Goal: Task Accomplishment & Management: Manage account settings

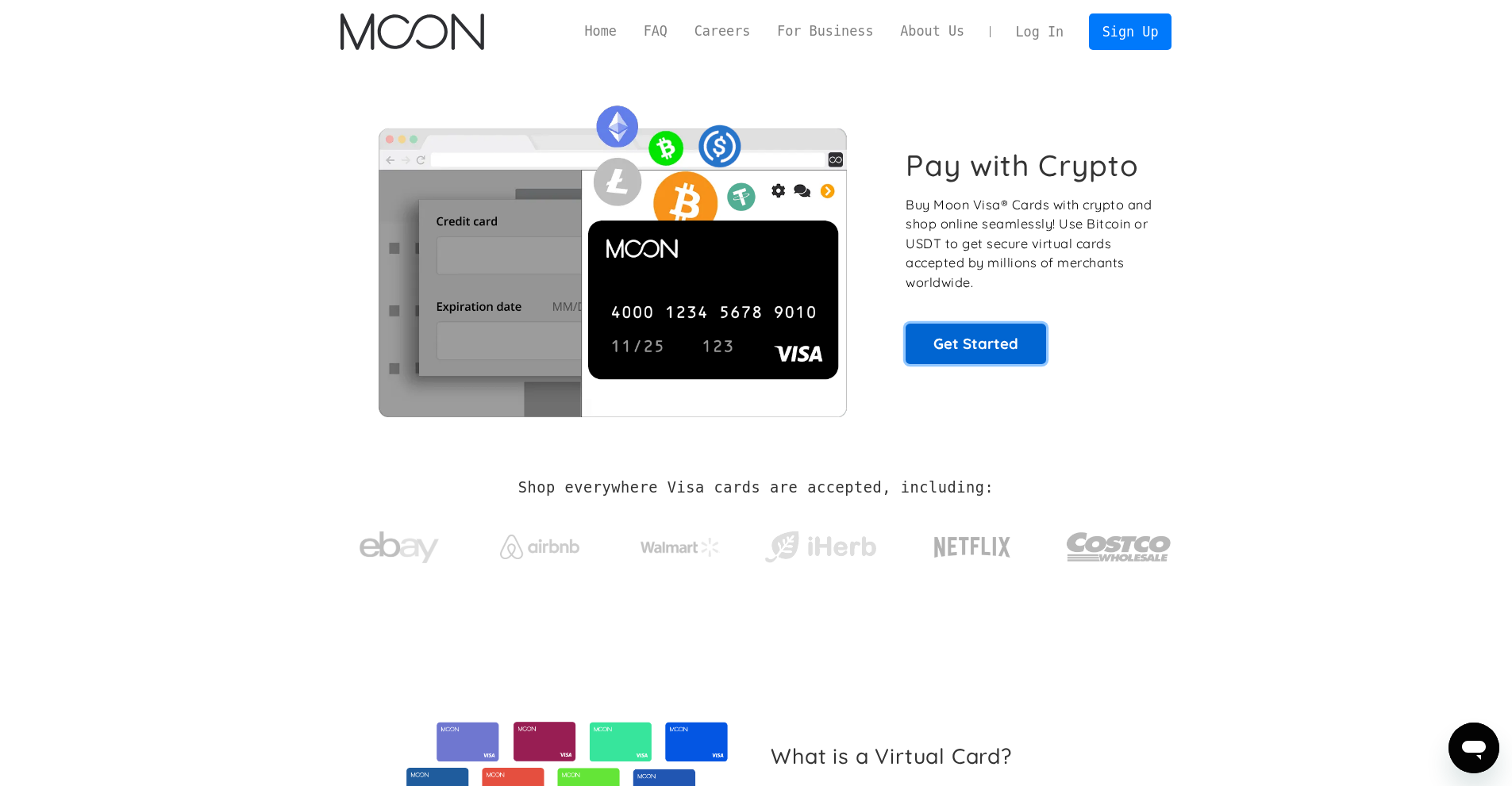
click at [994, 349] on link "Get Started" at bounding box center [976, 343] width 141 height 40
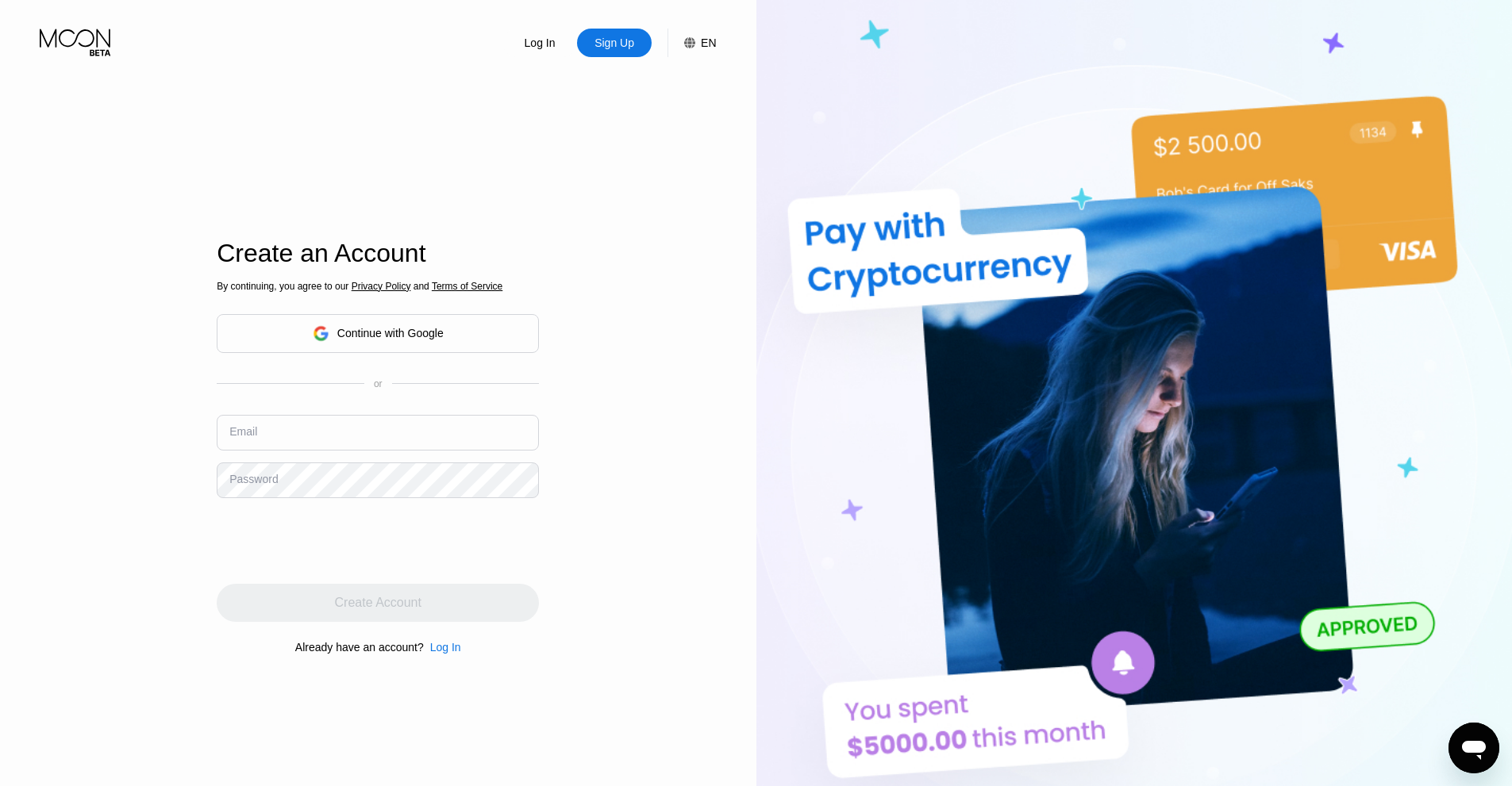
click at [430, 337] on div "Continue with Google" at bounding box center [391, 333] width 106 height 12
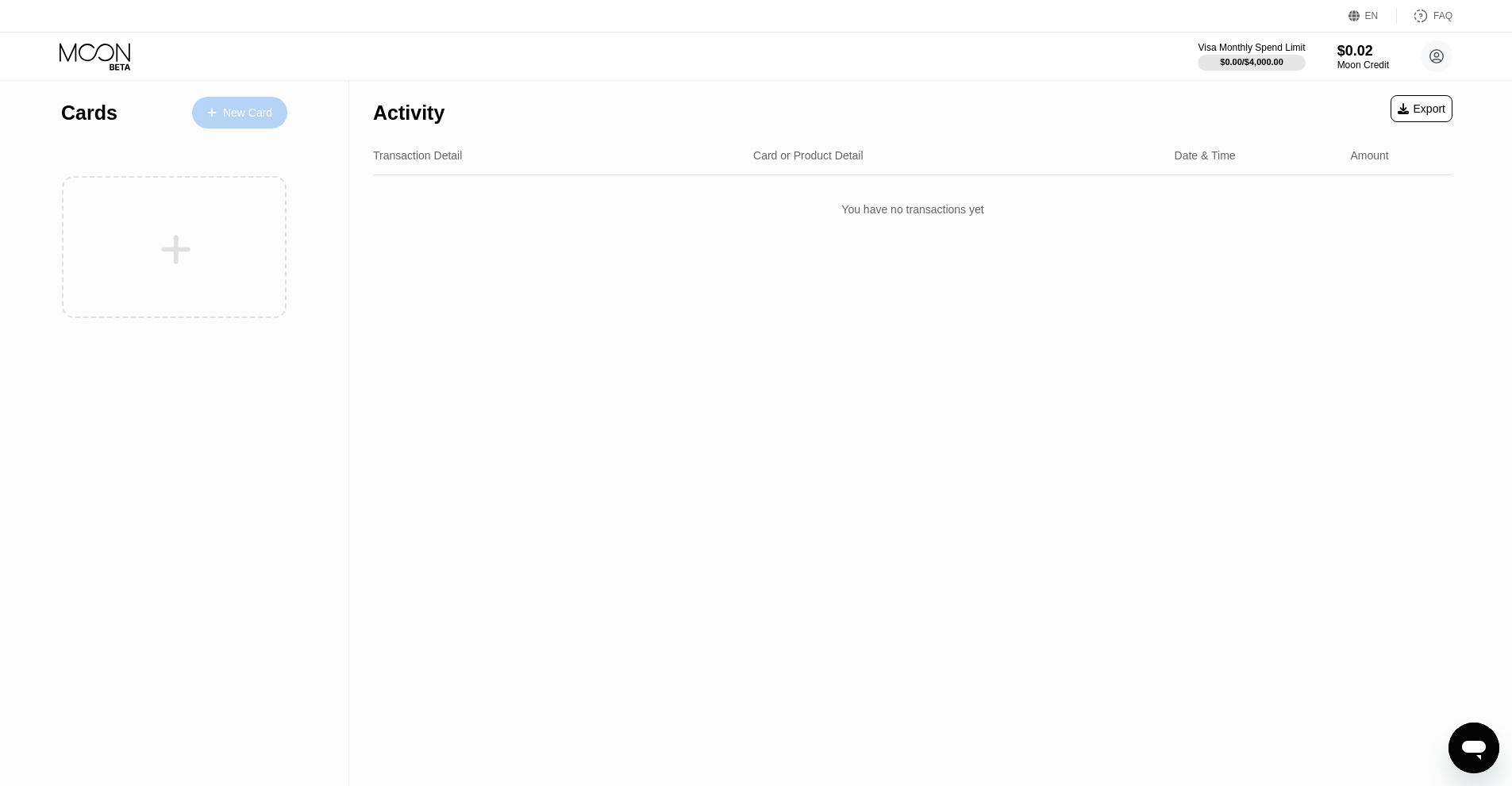
click at [229, 117] on div "New Card" at bounding box center [247, 113] width 49 height 13
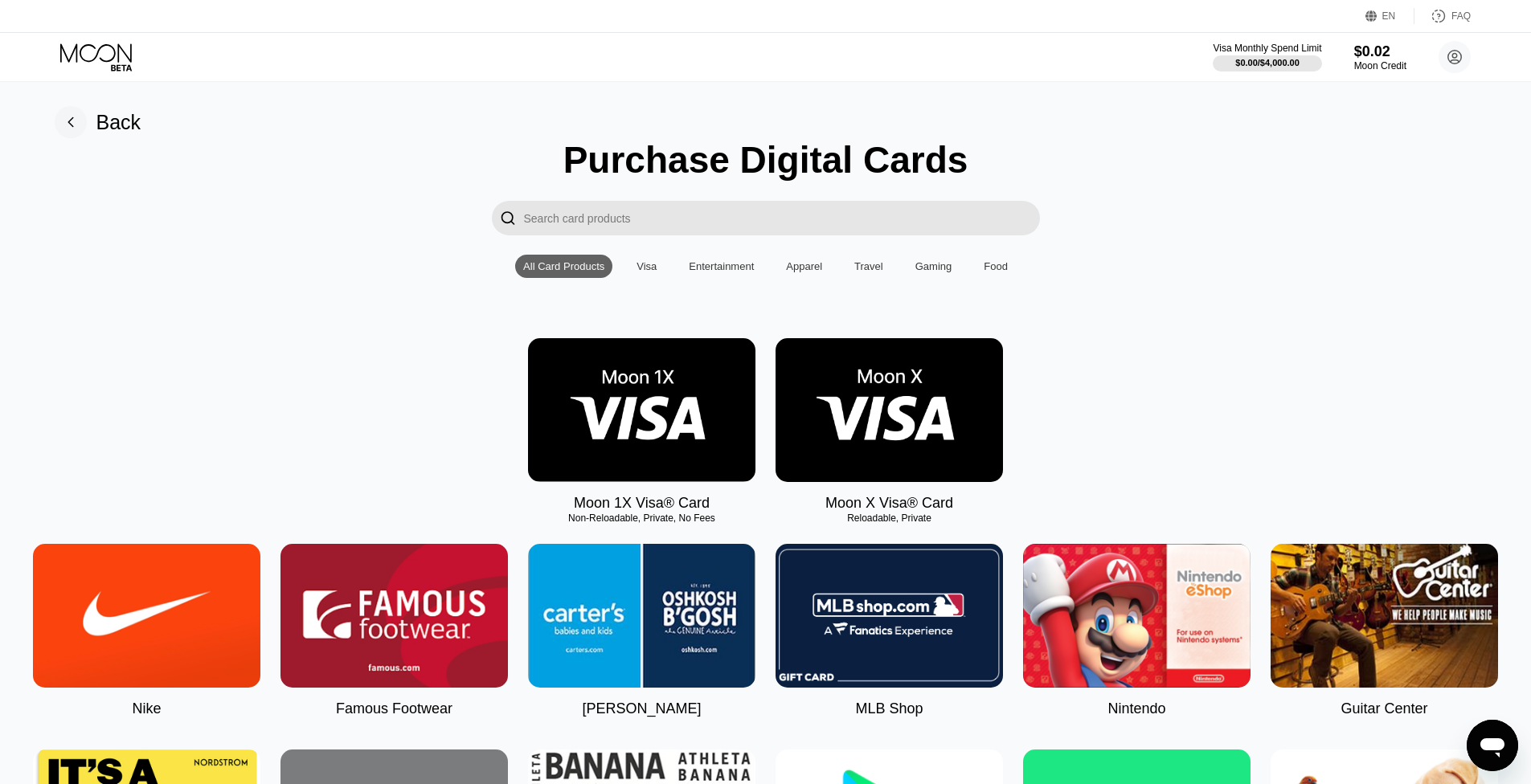
click at [651, 271] on div "Visa" at bounding box center [646, 266] width 20 height 12
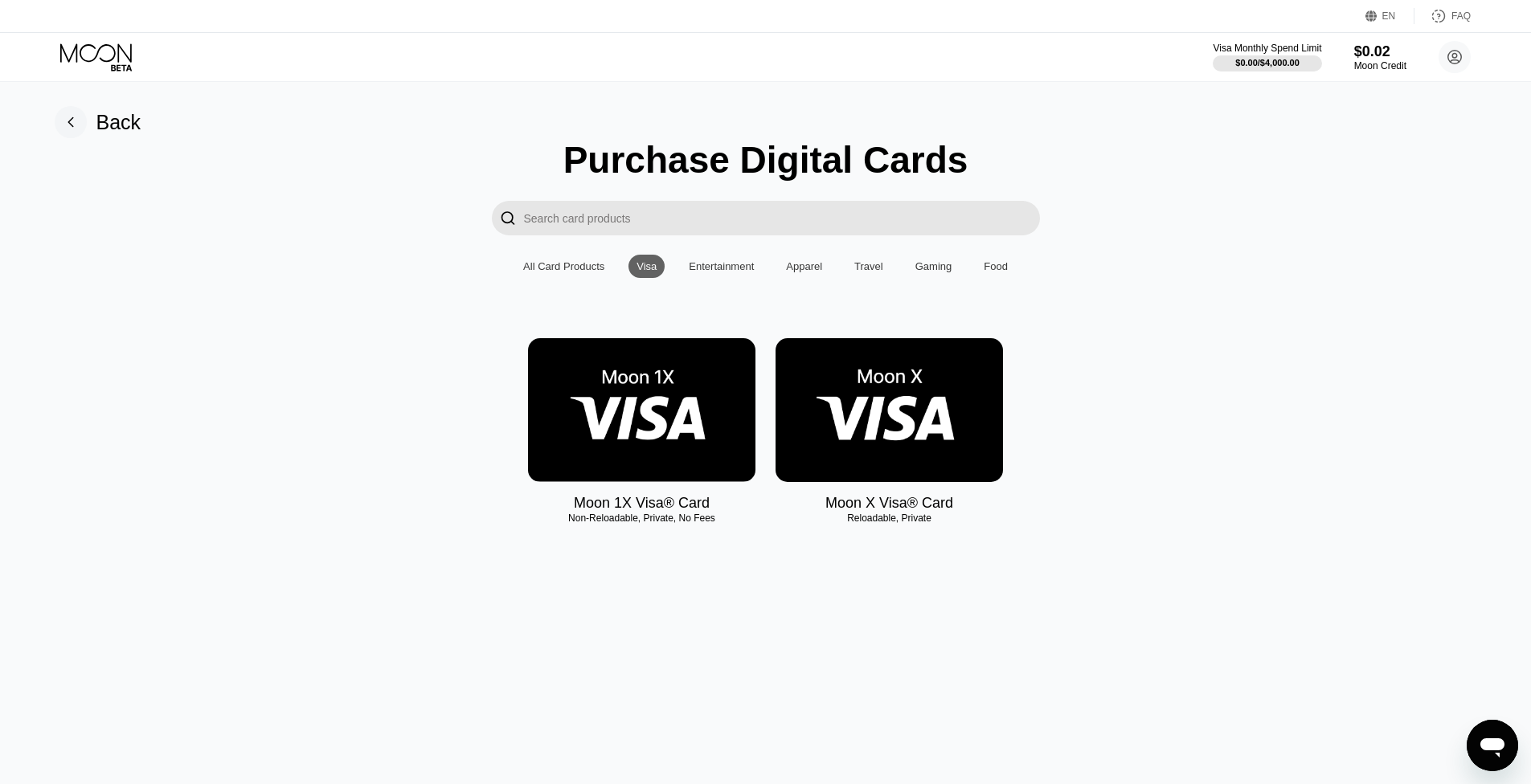
click at [660, 424] on img at bounding box center [641, 410] width 227 height 144
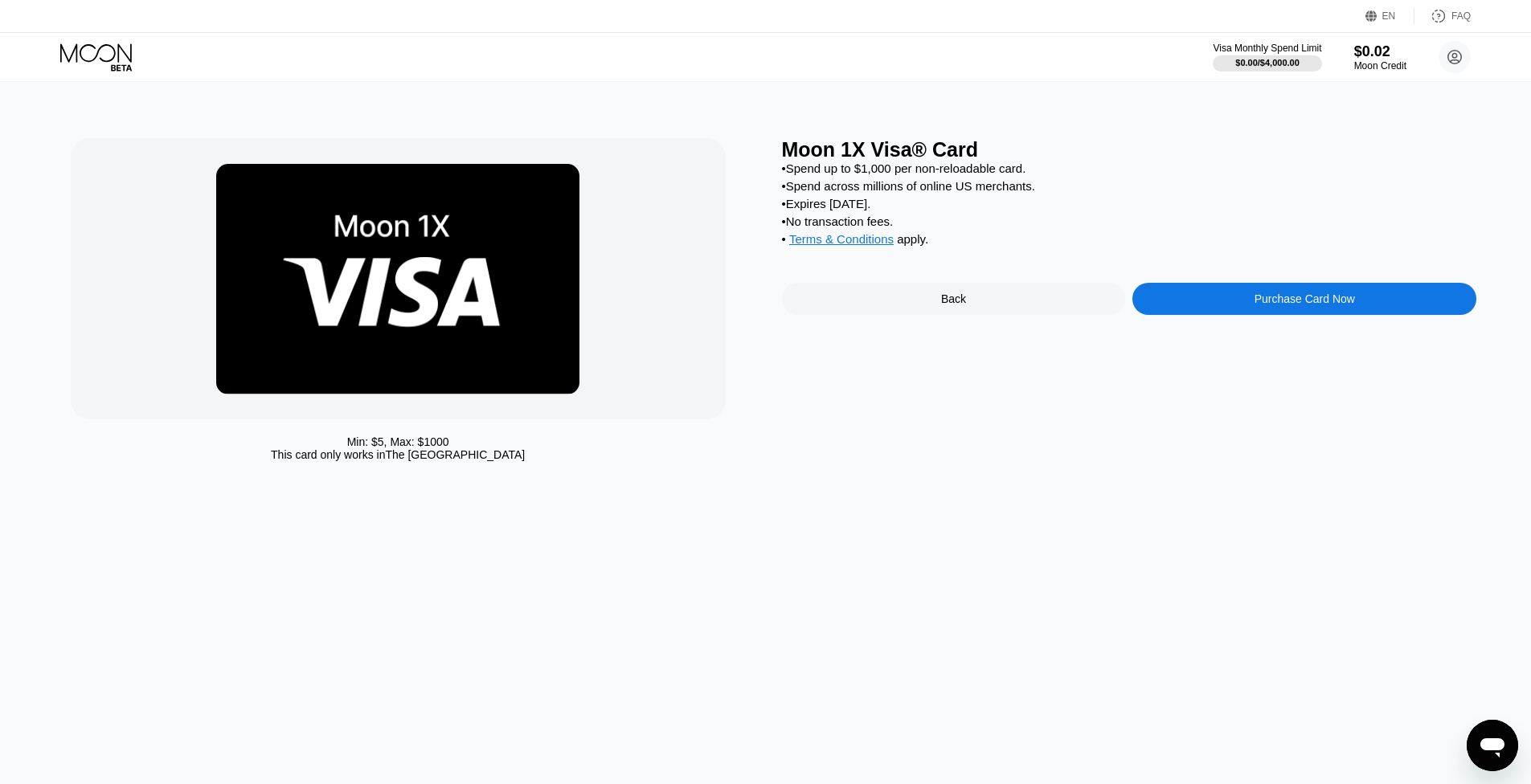
click at [118, 58] on icon at bounding box center [96, 53] width 71 height 18
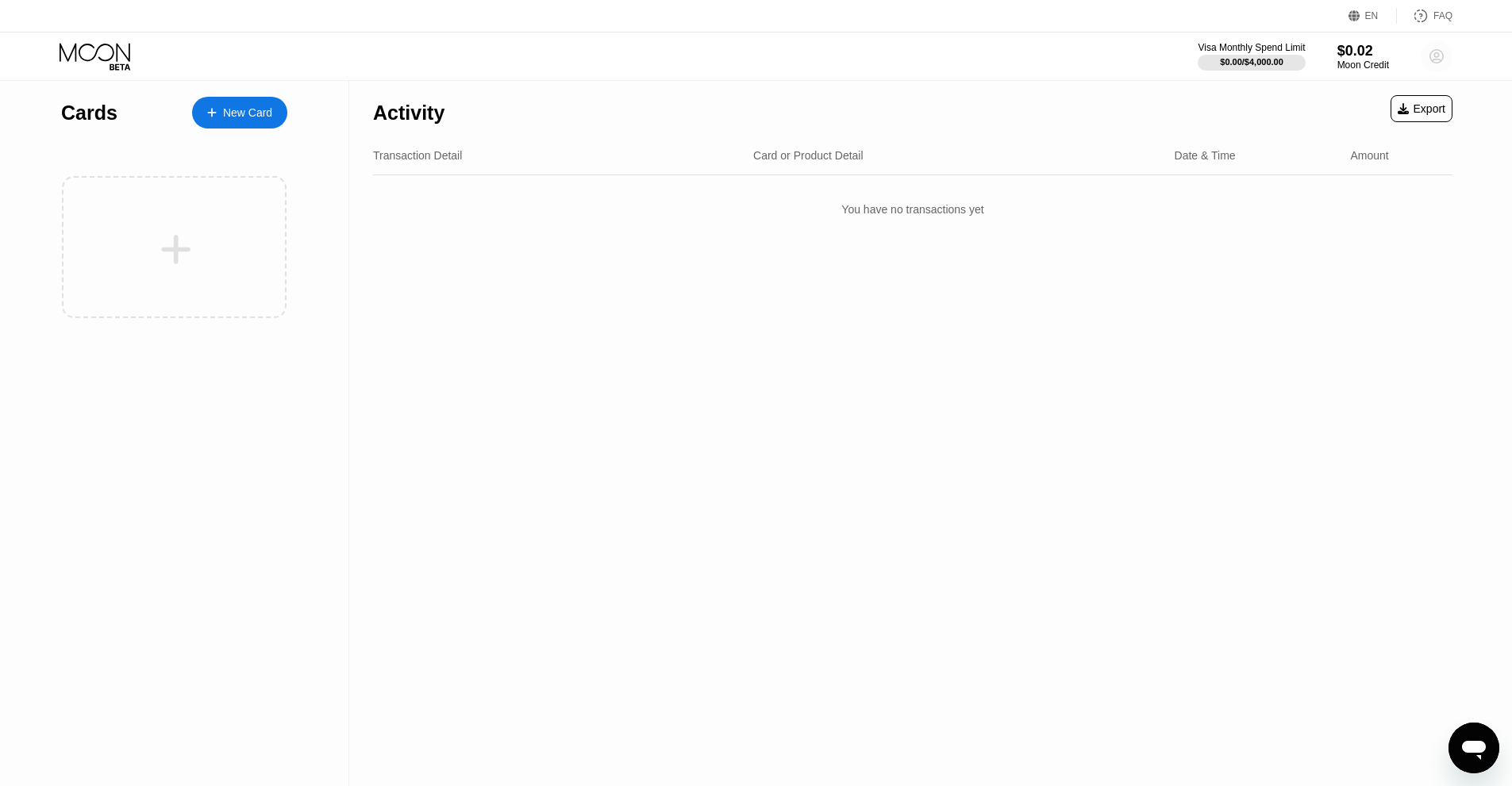
click at [1434, 58] on circle at bounding box center [1436, 56] width 31 height 31
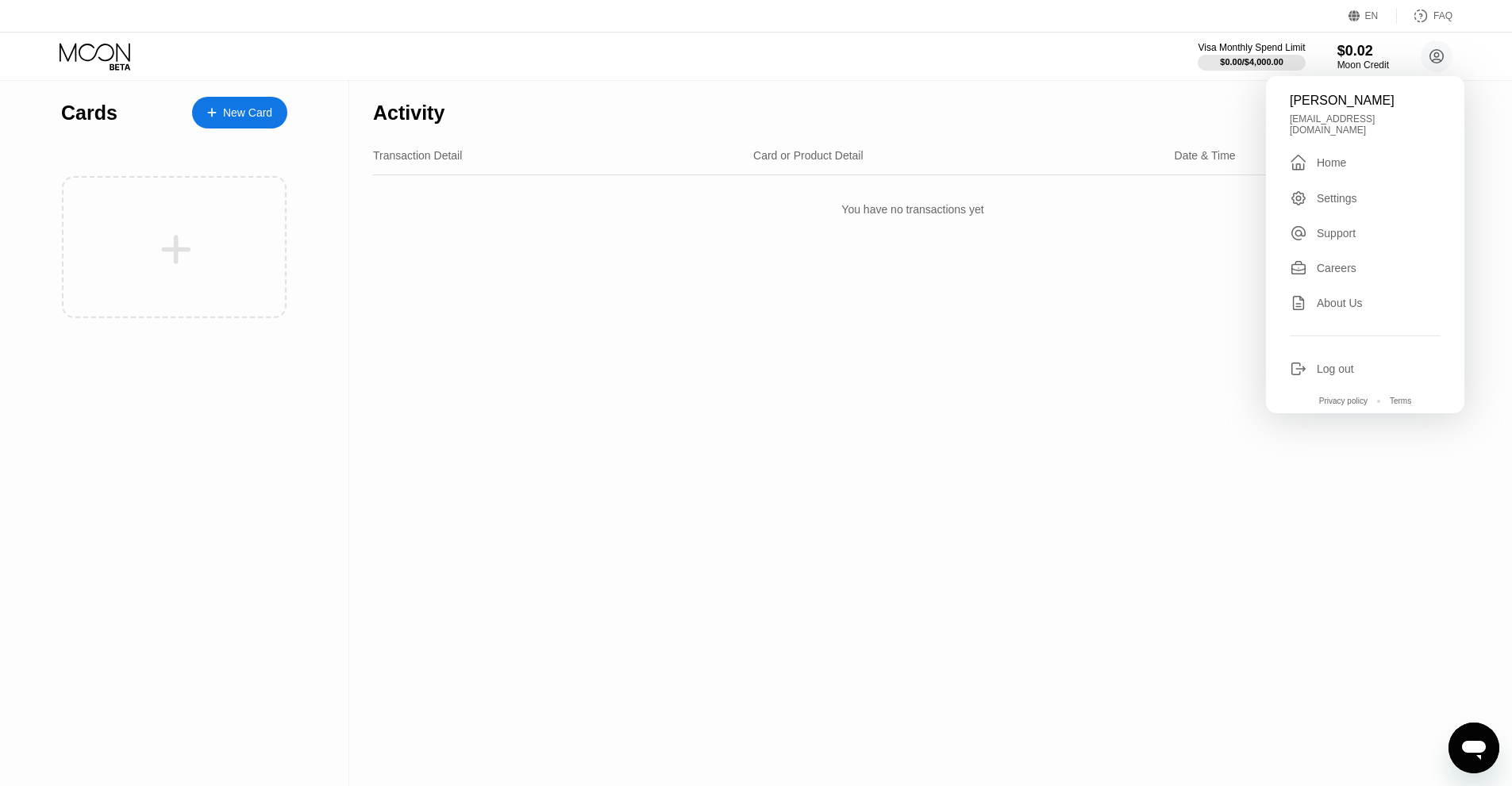
click at [1095, 389] on div "Activity Export Transaction Detail Card or Product Detail Date & Time Amount Yo…" at bounding box center [913, 434] width 1127 height 705
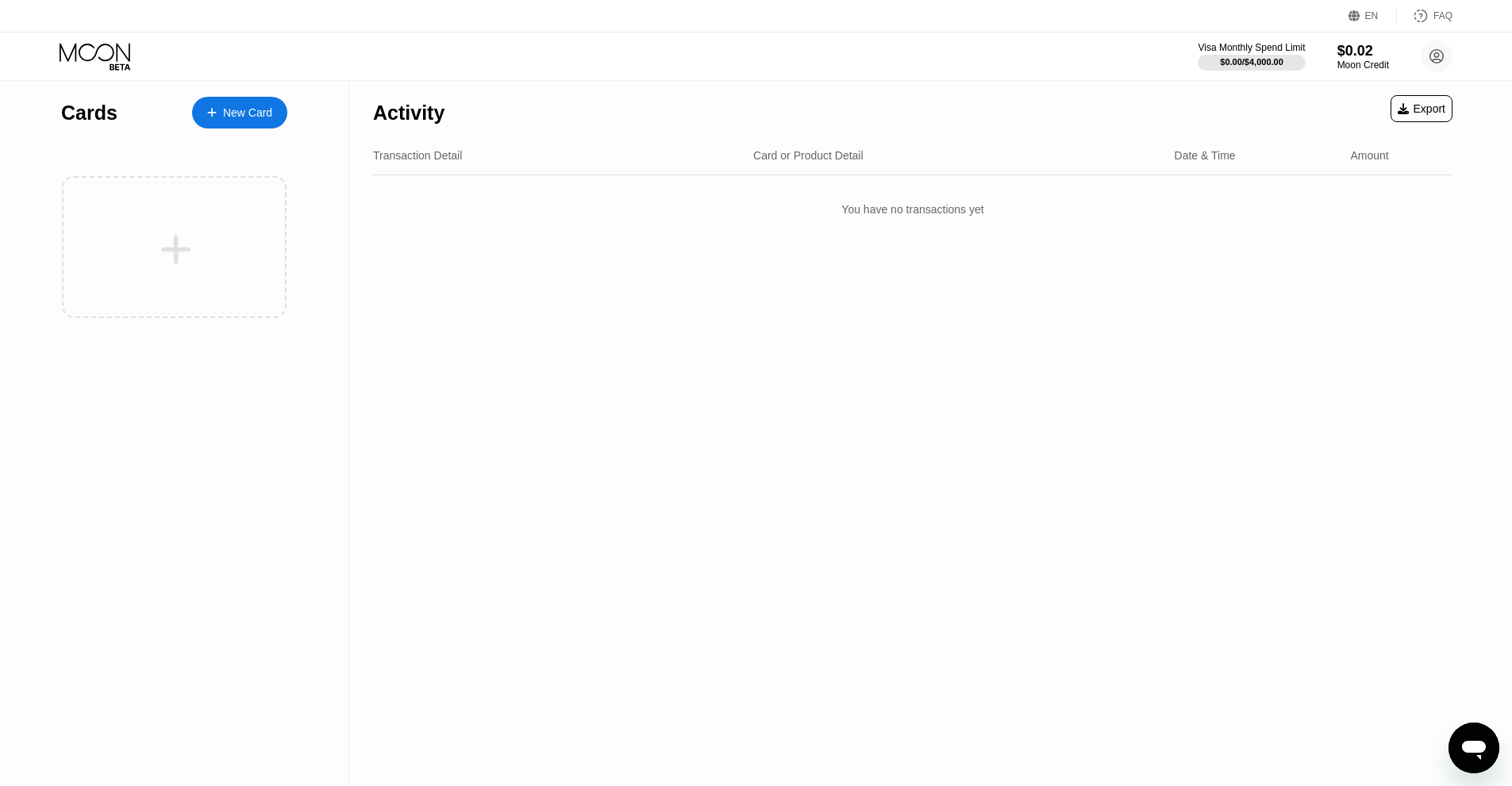
click at [1421, 111] on div "Export" at bounding box center [1422, 108] width 48 height 12
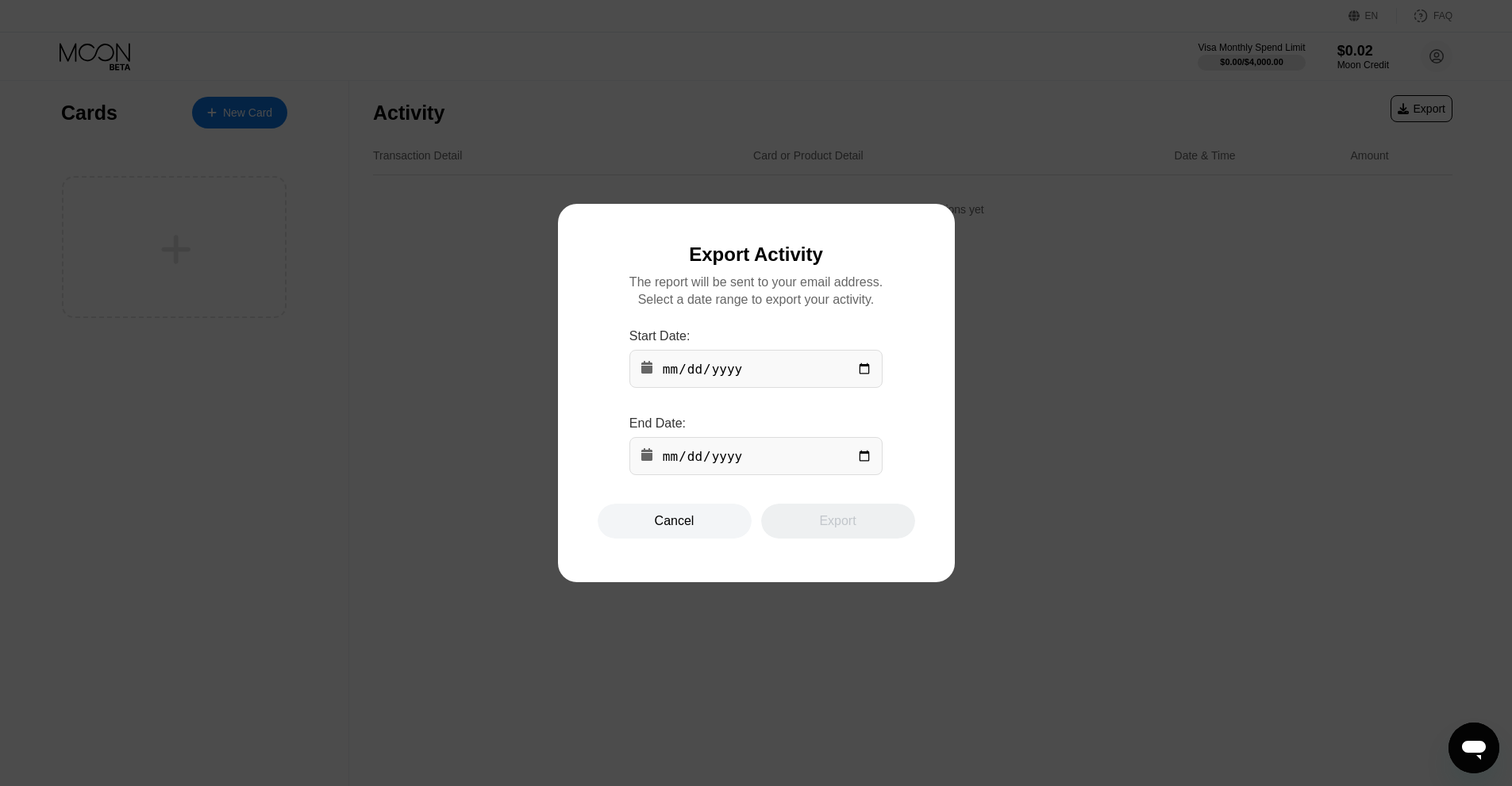
click at [1198, 344] on div at bounding box center [761, 393] width 1524 height 786
click at [665, 530] on div "Cancel" at bounding box center [674, 520] width 40 height 16
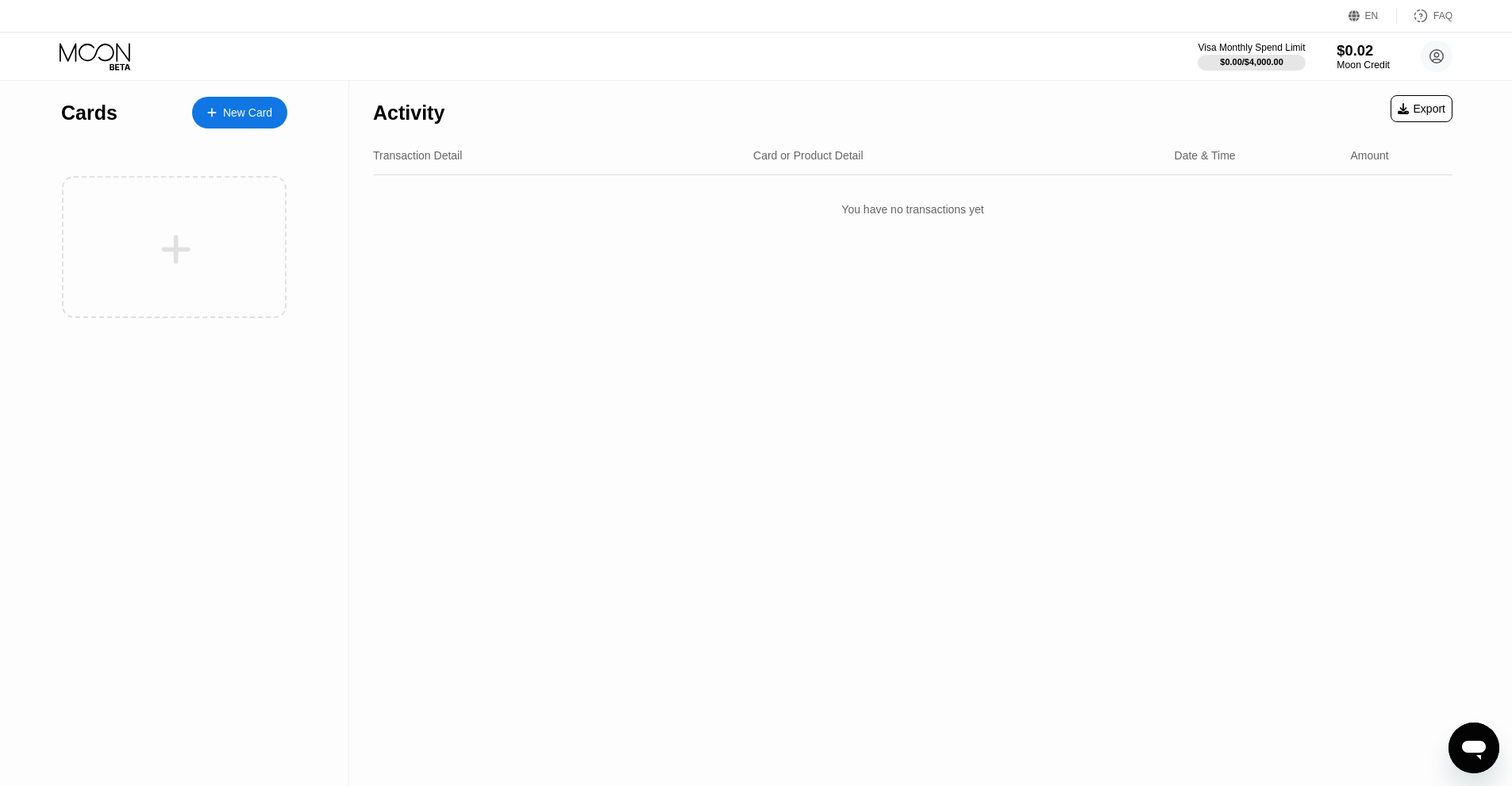
click at [1351, 54] on div "$0.02" at bounding box center [1363, 50] width 53 height 17
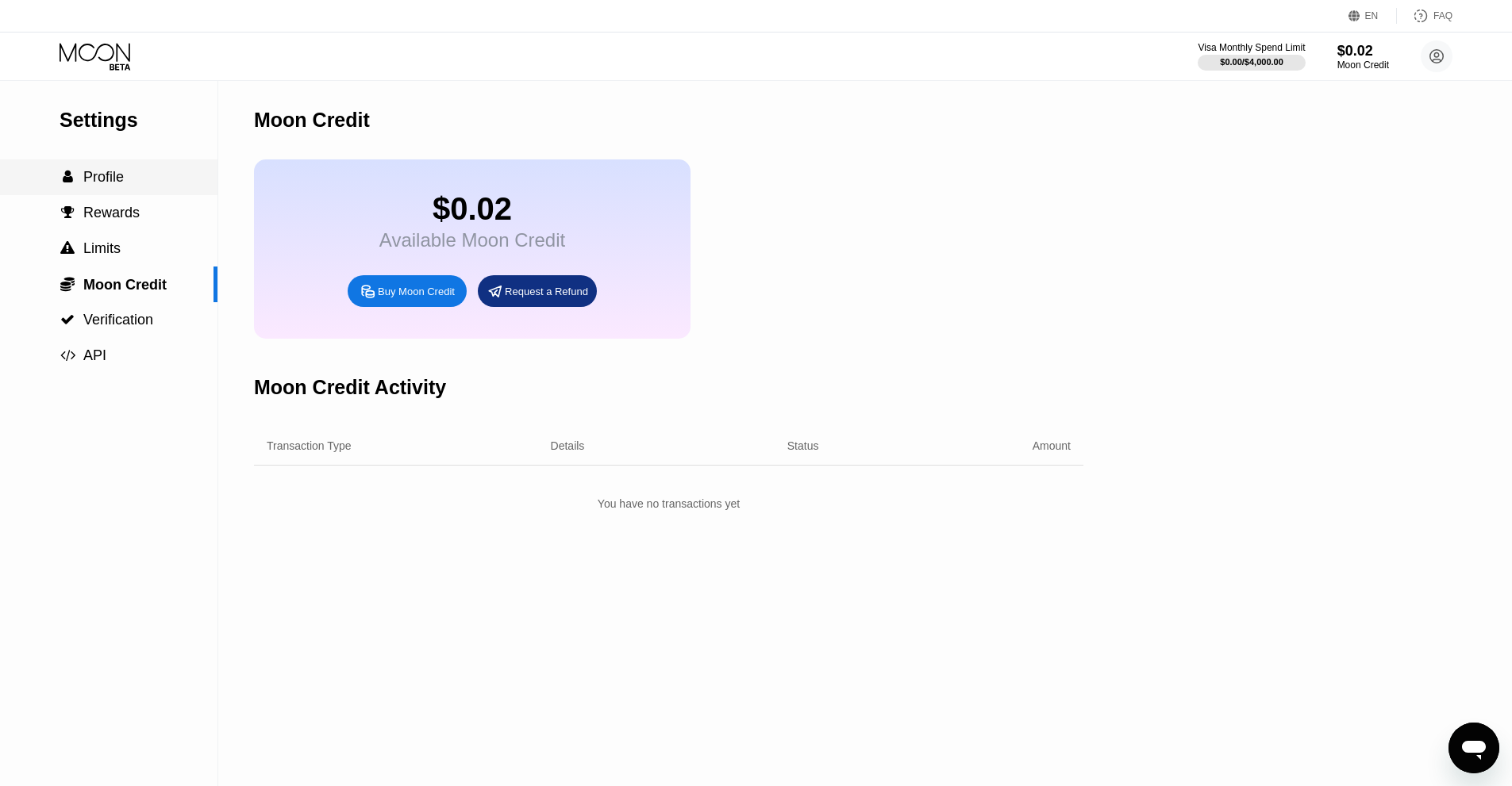
click at [111, 185] on span "Profile" at bounding box center [103, 176] width 41 height 16
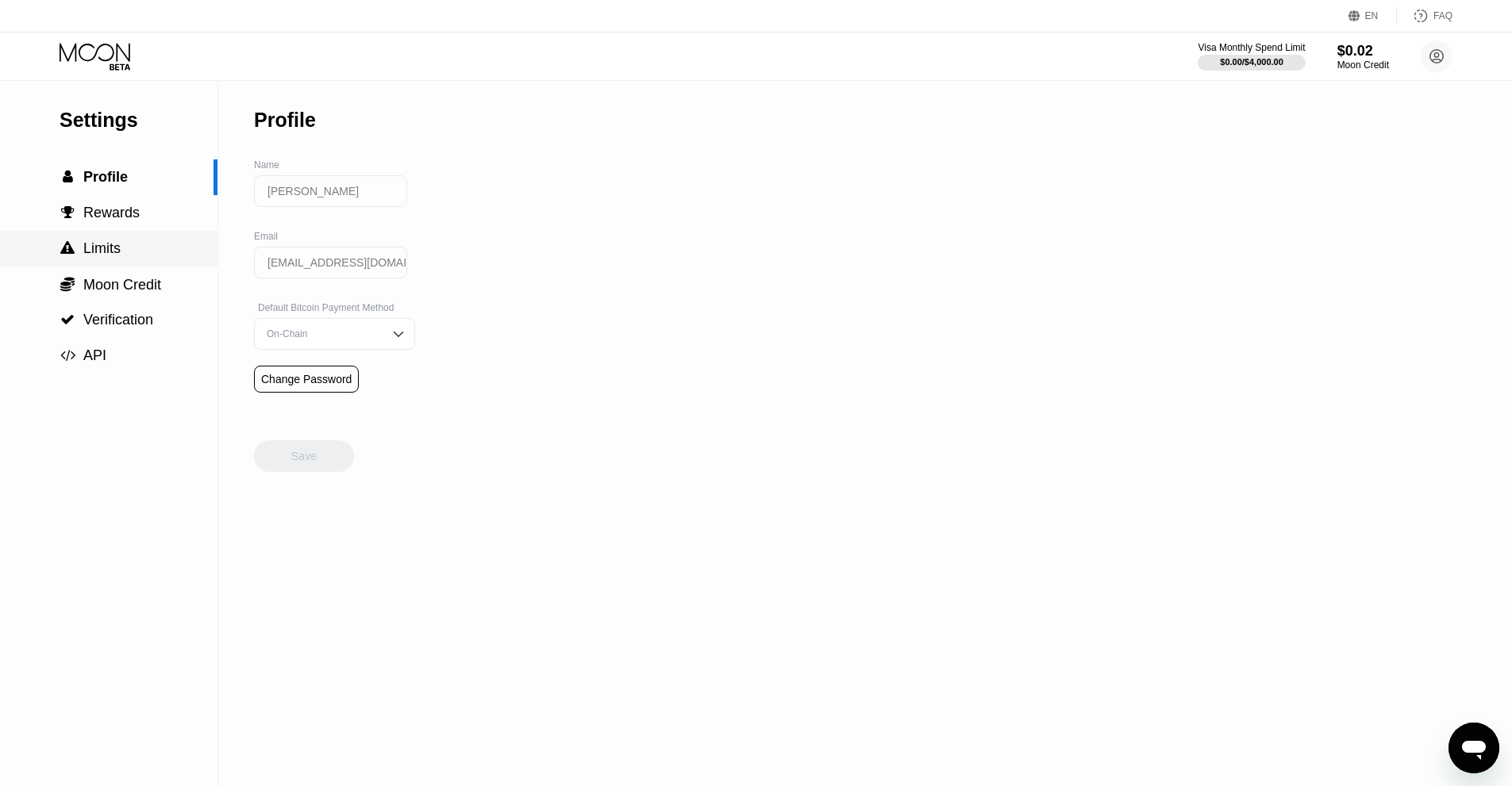
click at [109, 252] on span "Limits" at bounding box center [102, 248] width 37 height 16
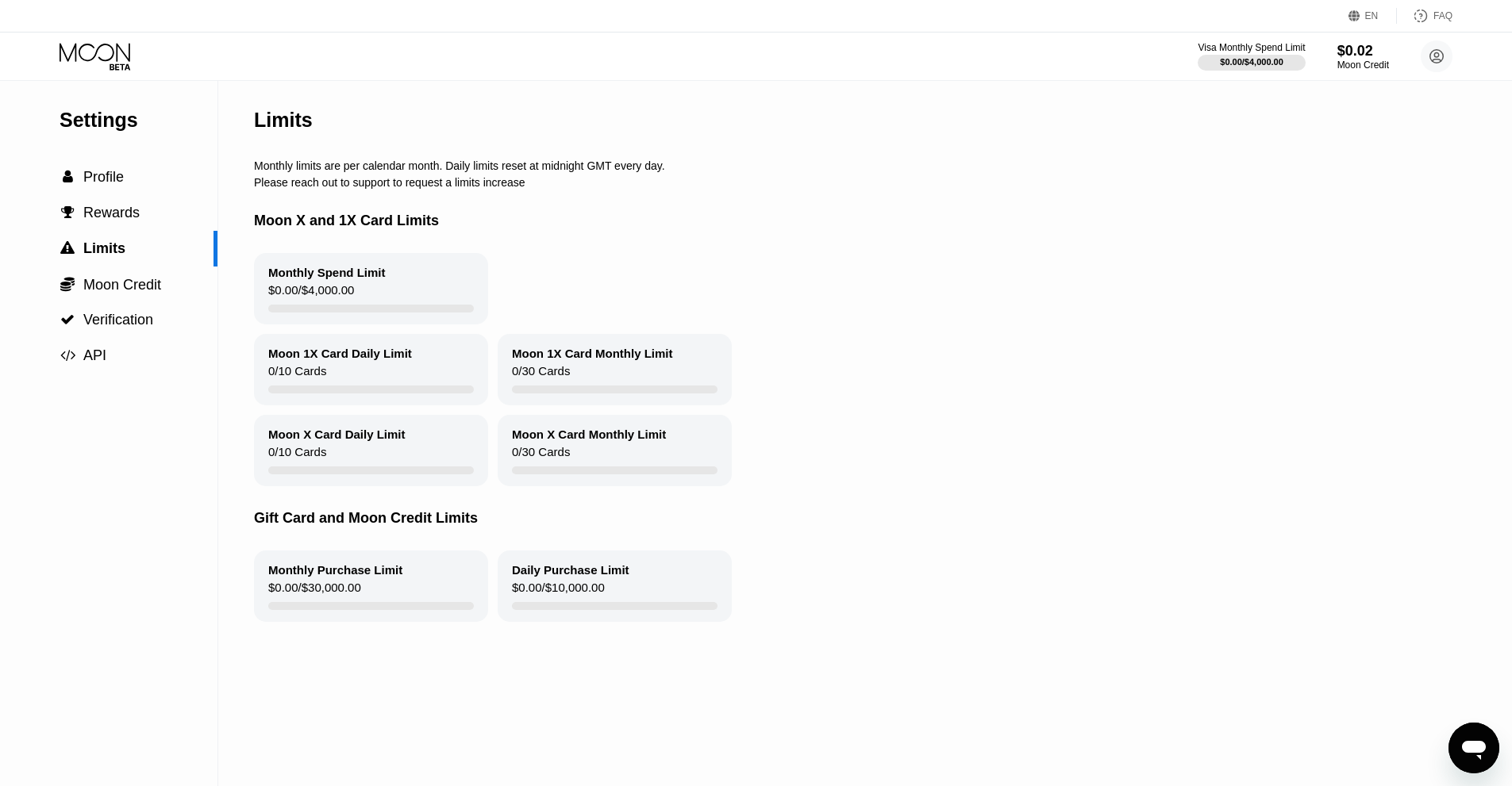
click at [102, 50] on icon at bounding box center [96, 57] width 74 height 28
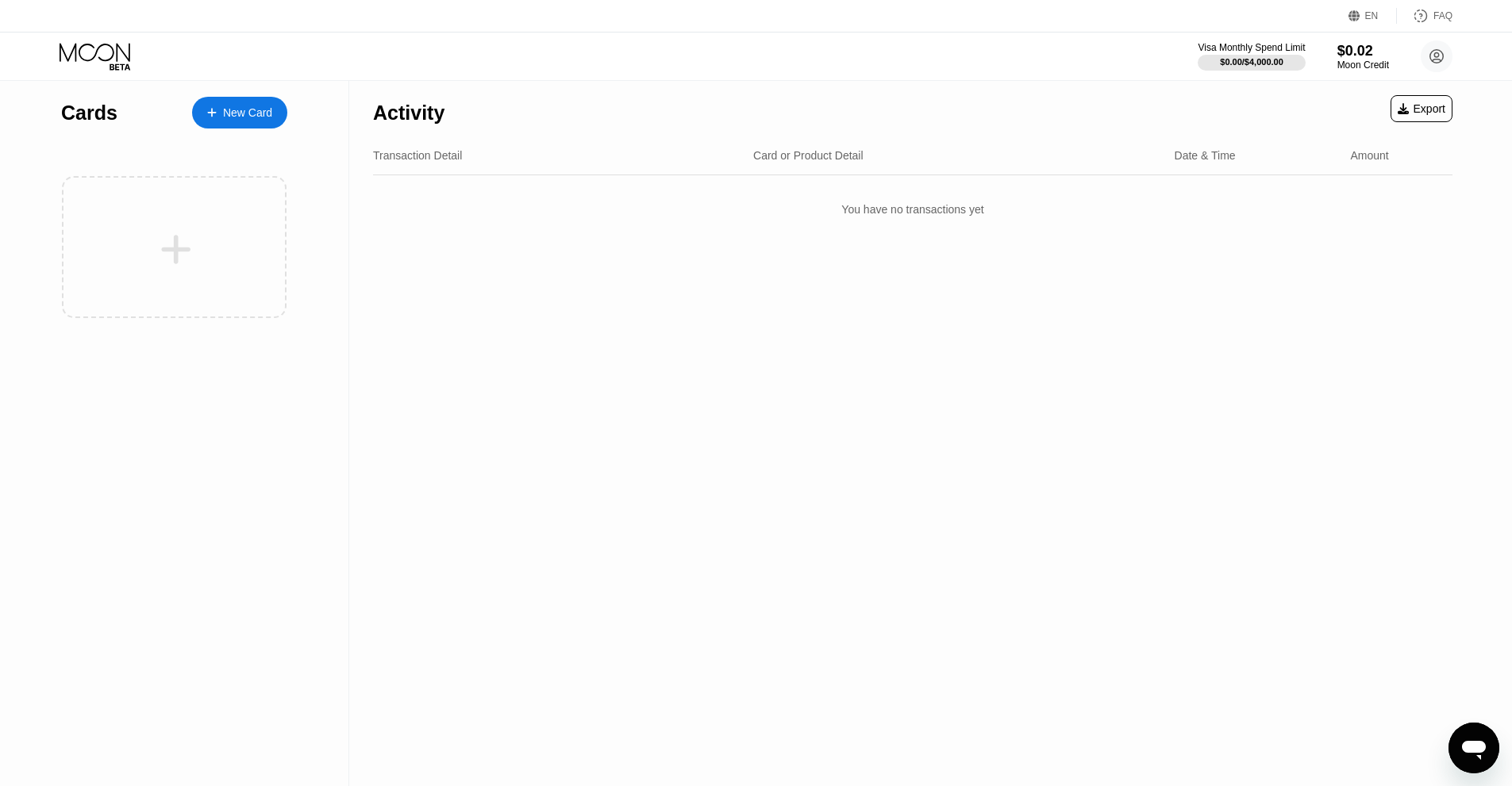
click at [115, 60] on icon at bounding box center [96, 57] width 74 height 28
click at [109, 52] on icon at bounding box center [96, 57] width 74 height 28
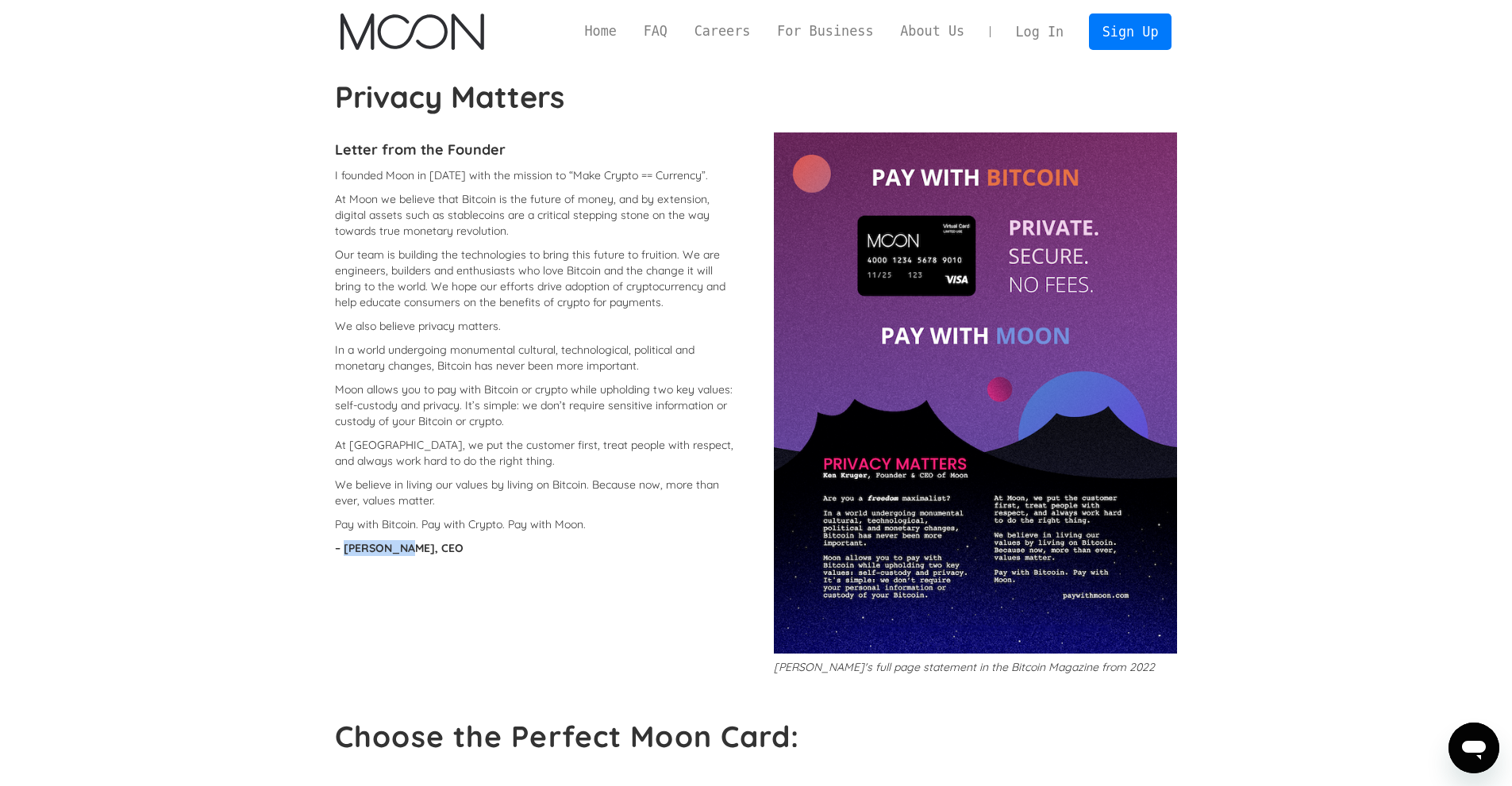
drag, startPoint x: 402, startPoint y: 550, endPoint x: 343, endPoint y: 554, distance: 59.1
click at [343, 554] on strong "– [PERSON_NAME], CEO" at bounding box center [399, 548] width 128 height 14
copy strong "[PERSON_NAME]"
click at [1302, 509] on section "Privacy Matters Letter from the Founder I founded Moon in [DATE] with the missi…" at bounding box center [756, 732] width 1512 height 1306
click at [681, 30] on link "FAQ" at bounding box center [655, 31] width 50 height 20
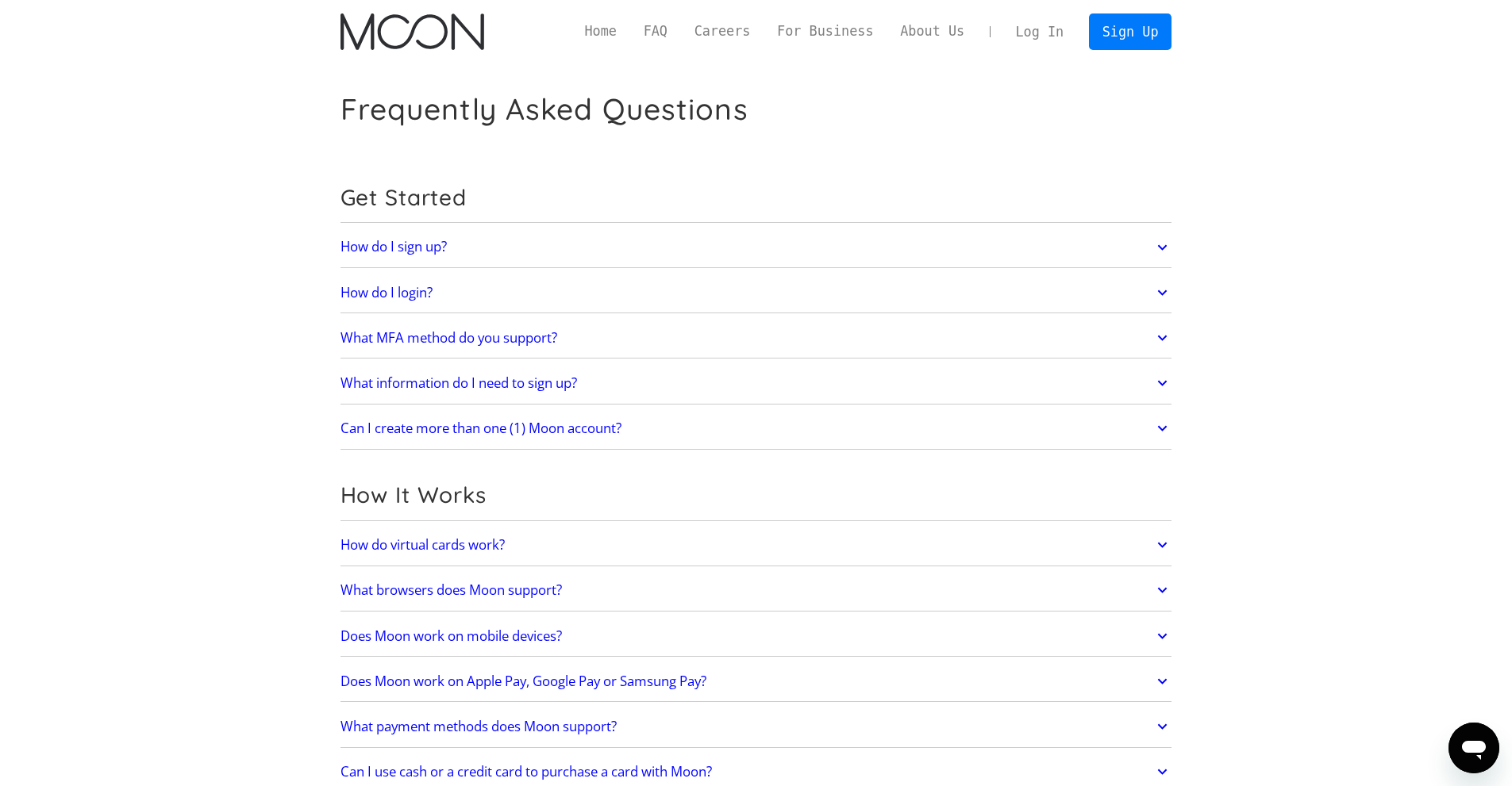
click at [430, 242] on h2 "How do I sign up?" at bounding box center [393, 247] width 106 height 16
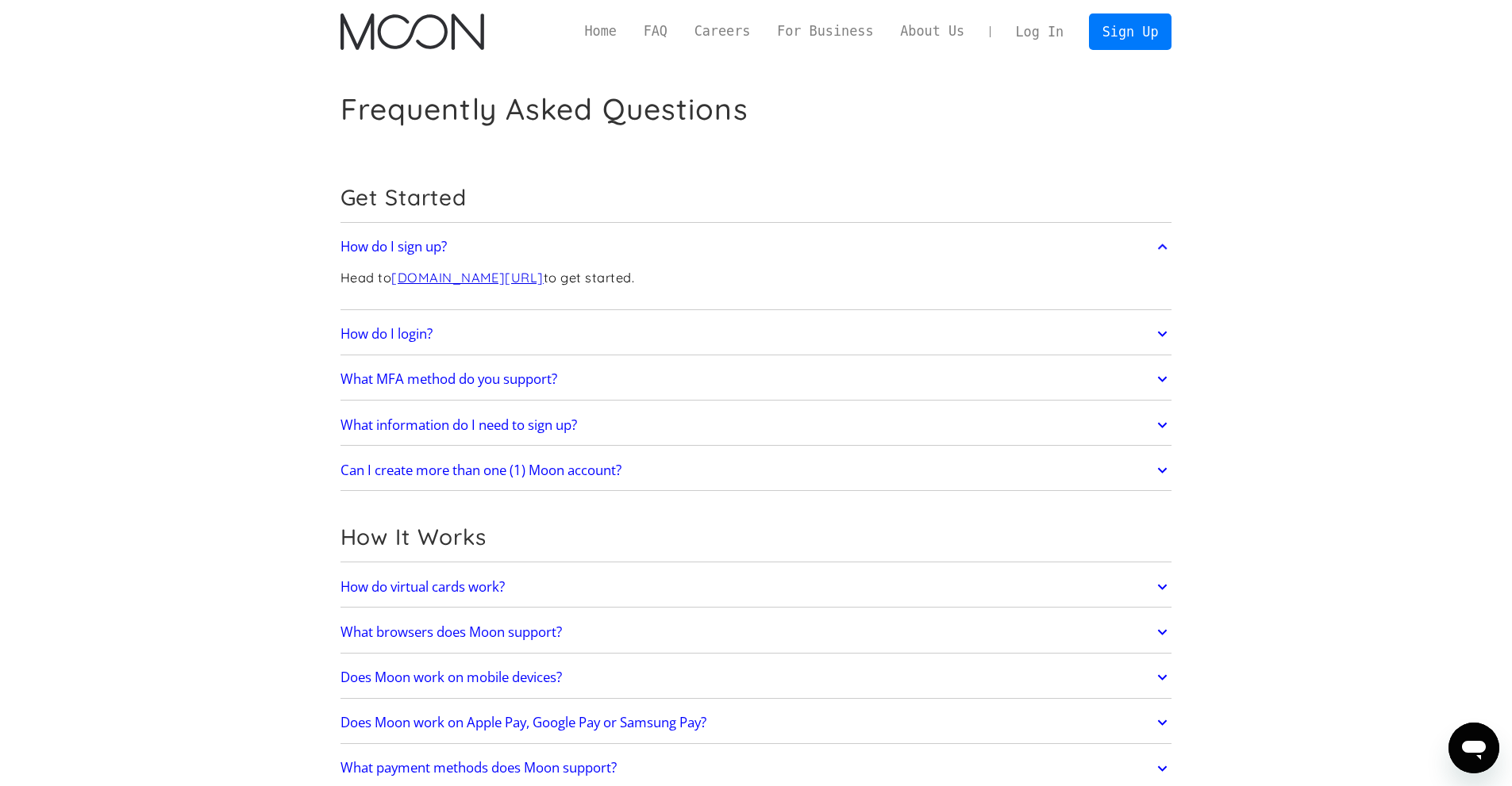
click at [413, 337] on h2 "How do I login?" at bounding box center [386, 333] width 92 height 16
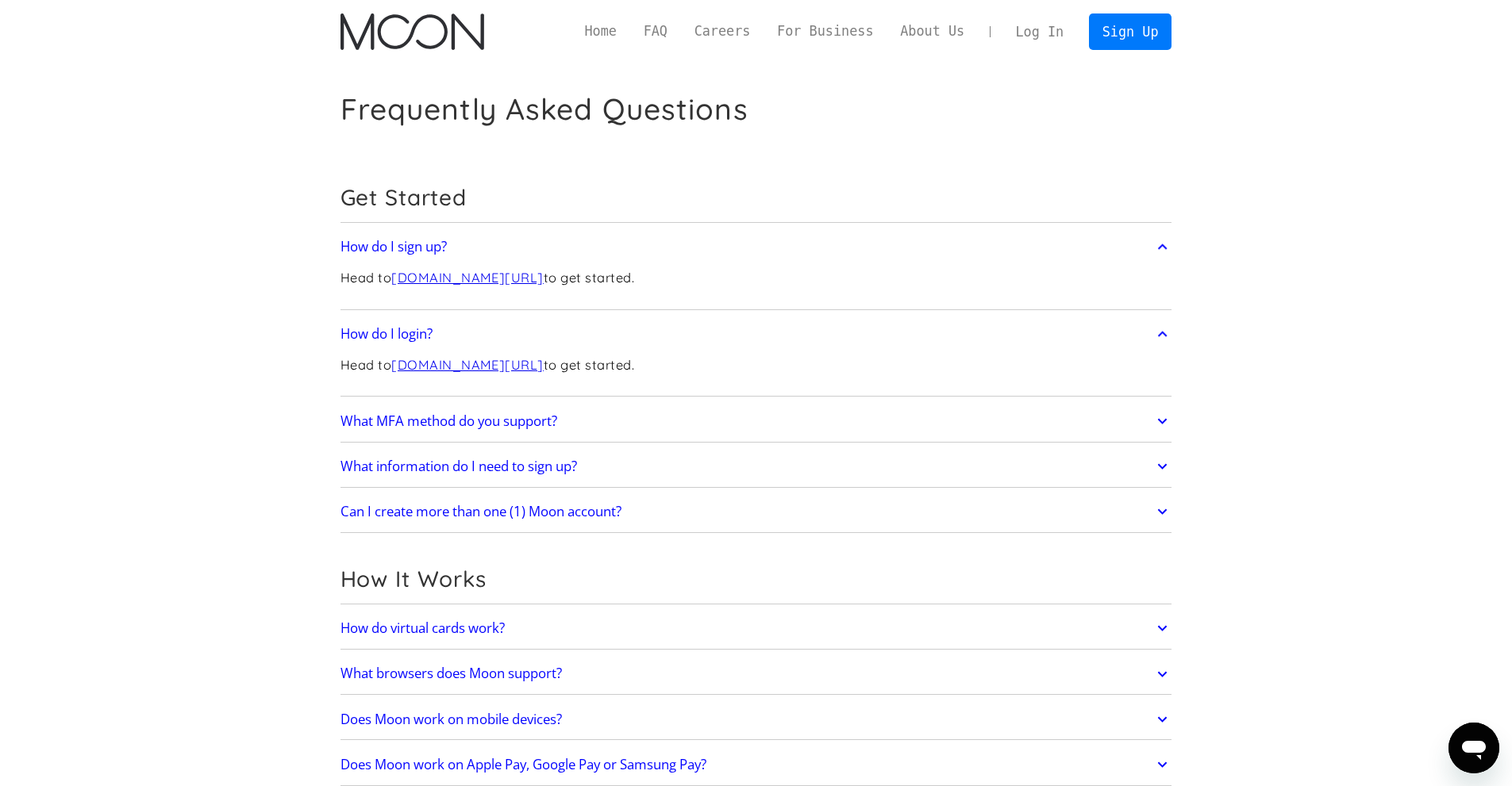
click at [479, 425] on h2 "What MFA method do you support?" at bounding box center [449, 421] width 217 height 16
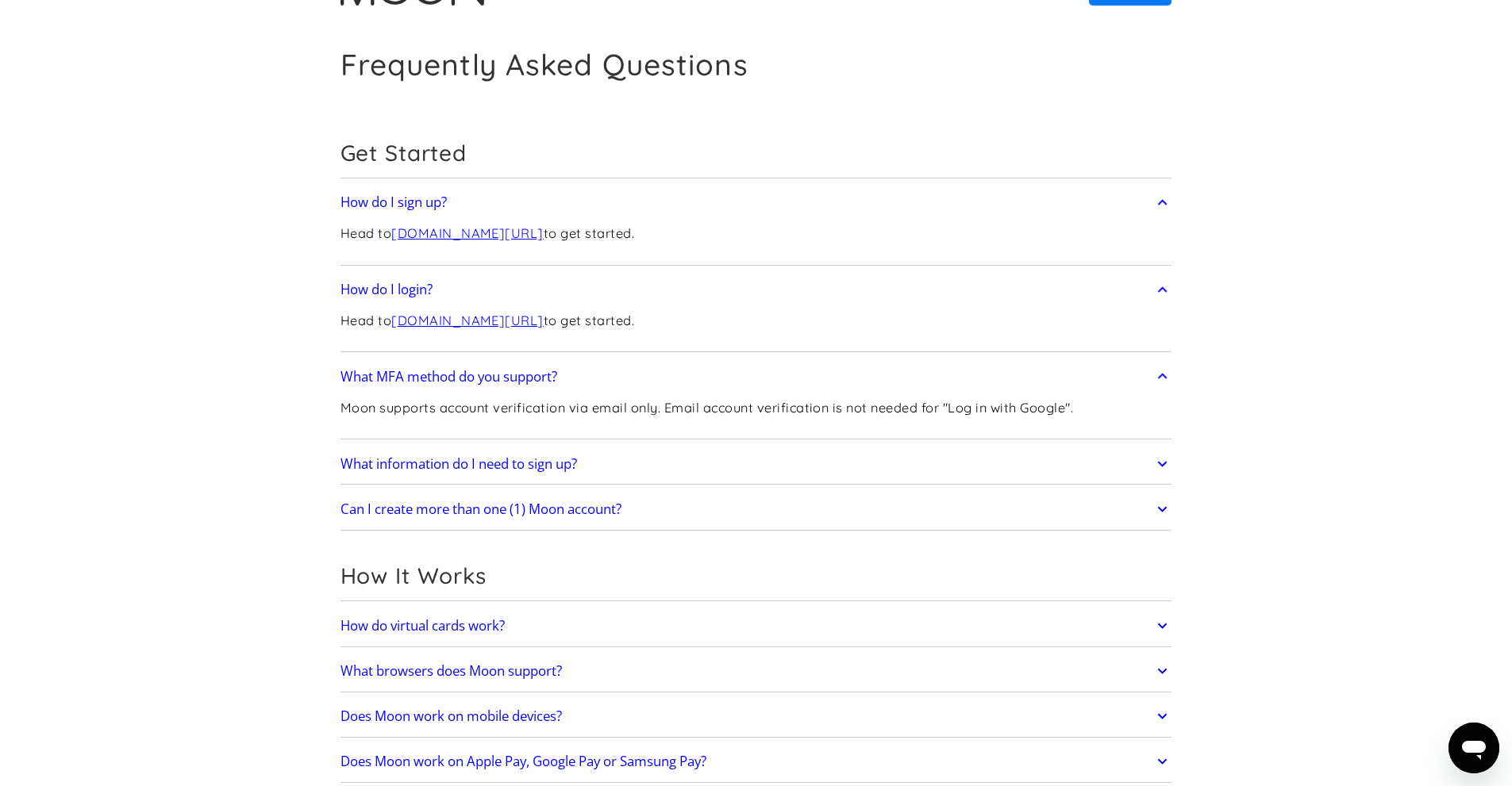
scroll to position [159, 0]
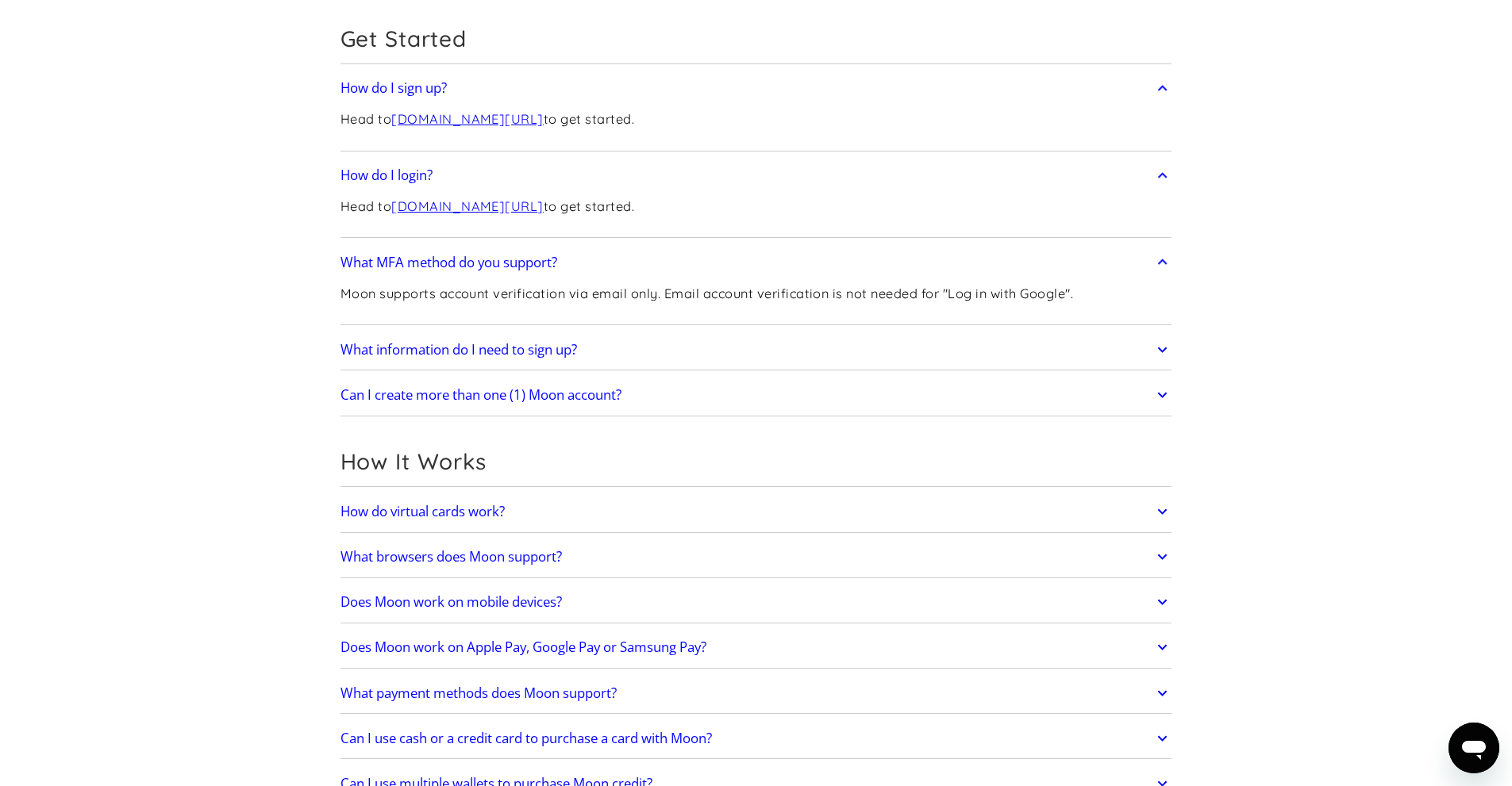
click at [536, 346] on h2 "What information do I need to sign up?" at bounding box center [458, 349] width 237 height 16
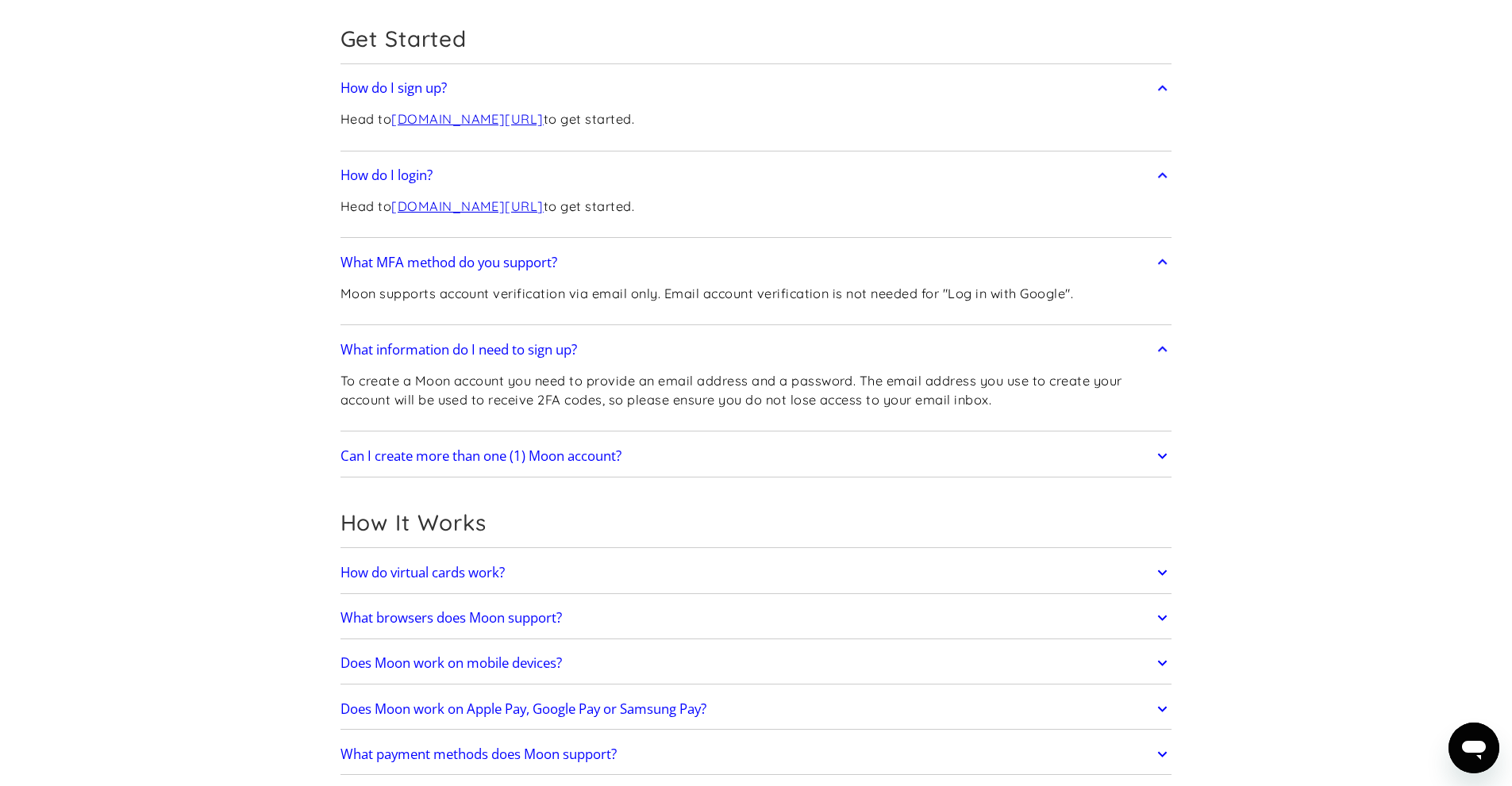
click at [469, 453] on h2 "Can I create more than one (1) Moon account?" at bounding box center [480, 456] width 281 height 16
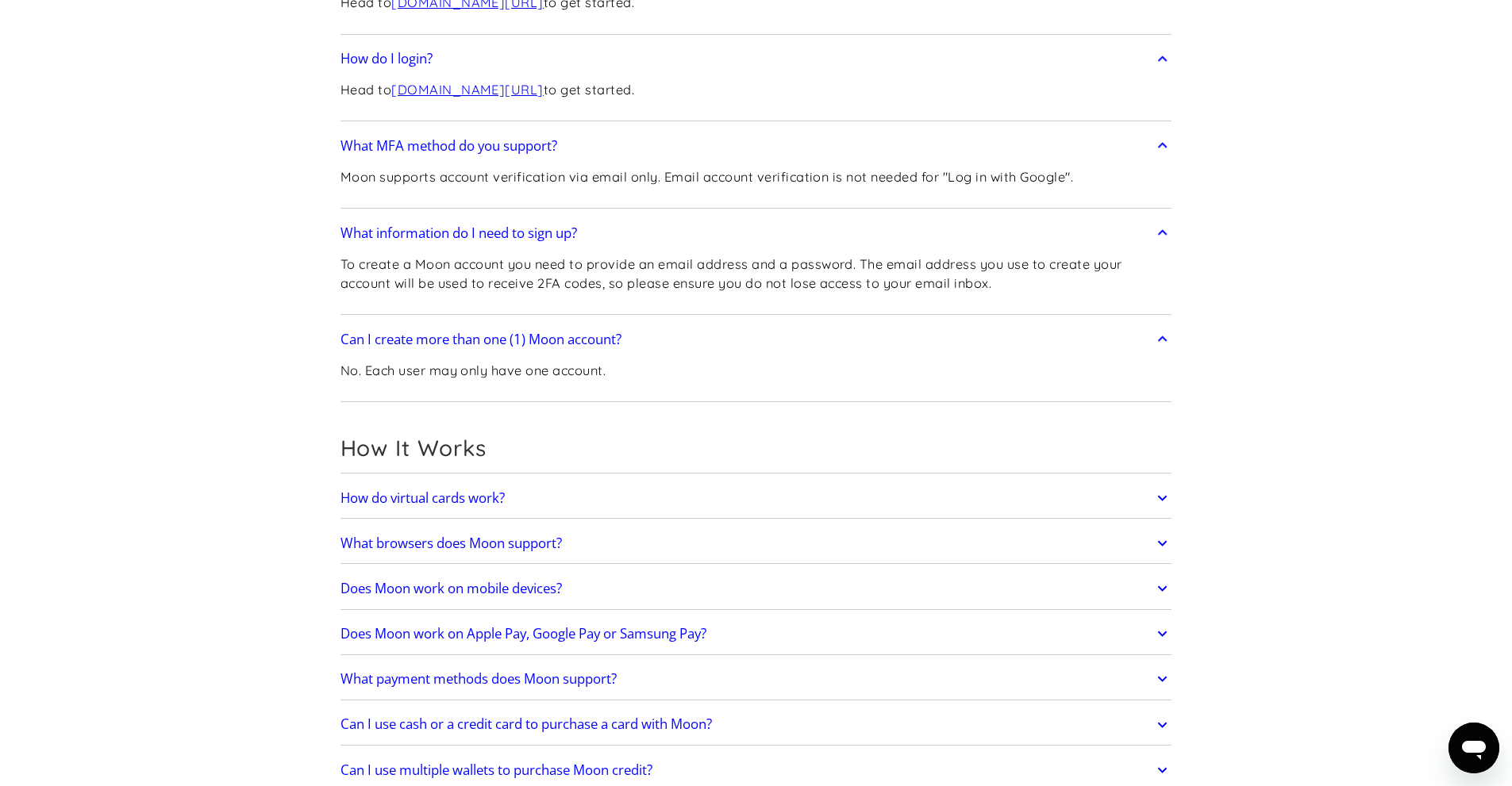
scroll to position [318, 0]
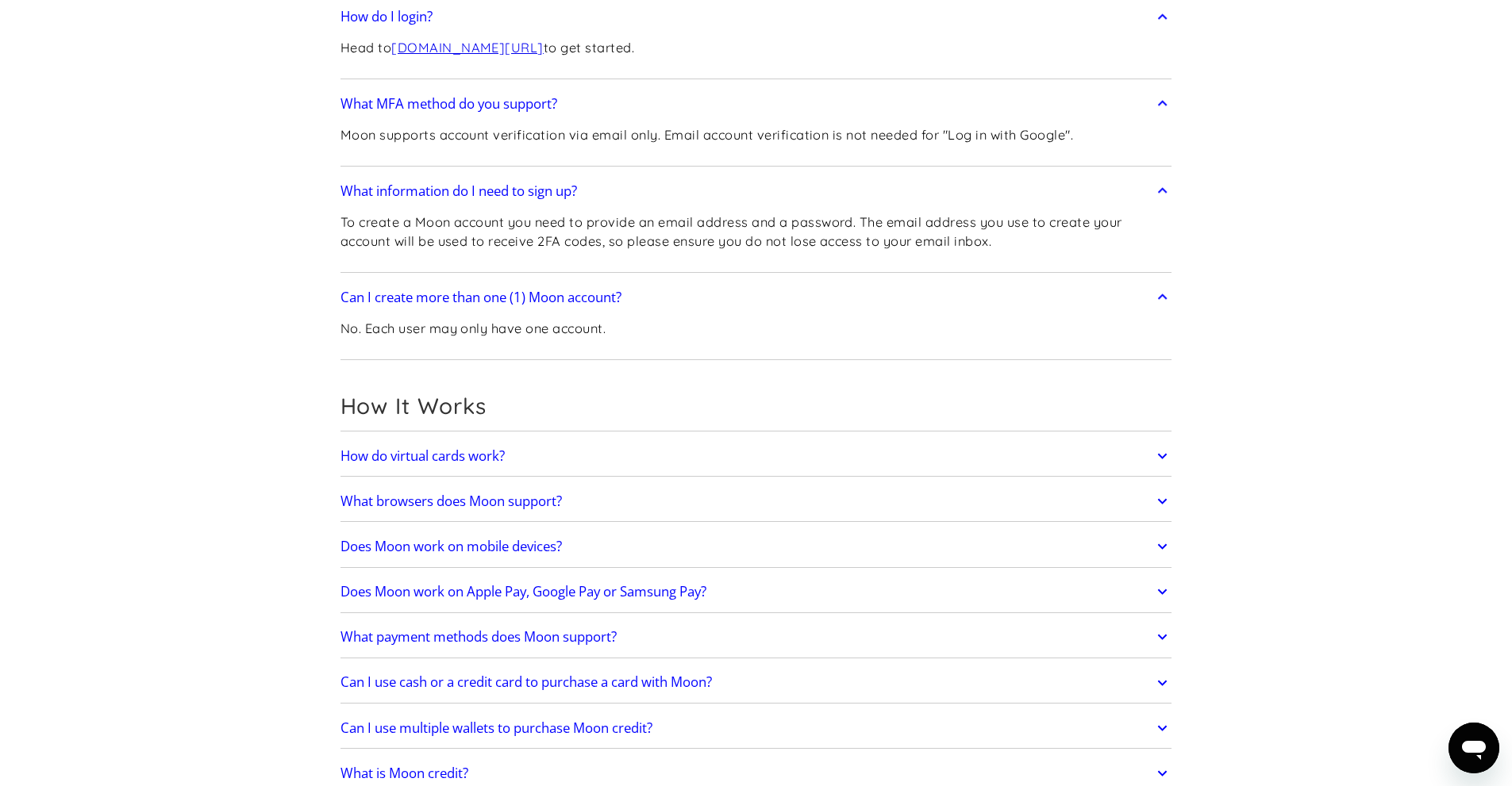
click at [410, 464] on h2 "How do virtual cards work?" at bounding box center [422, 456] width 164 height 16
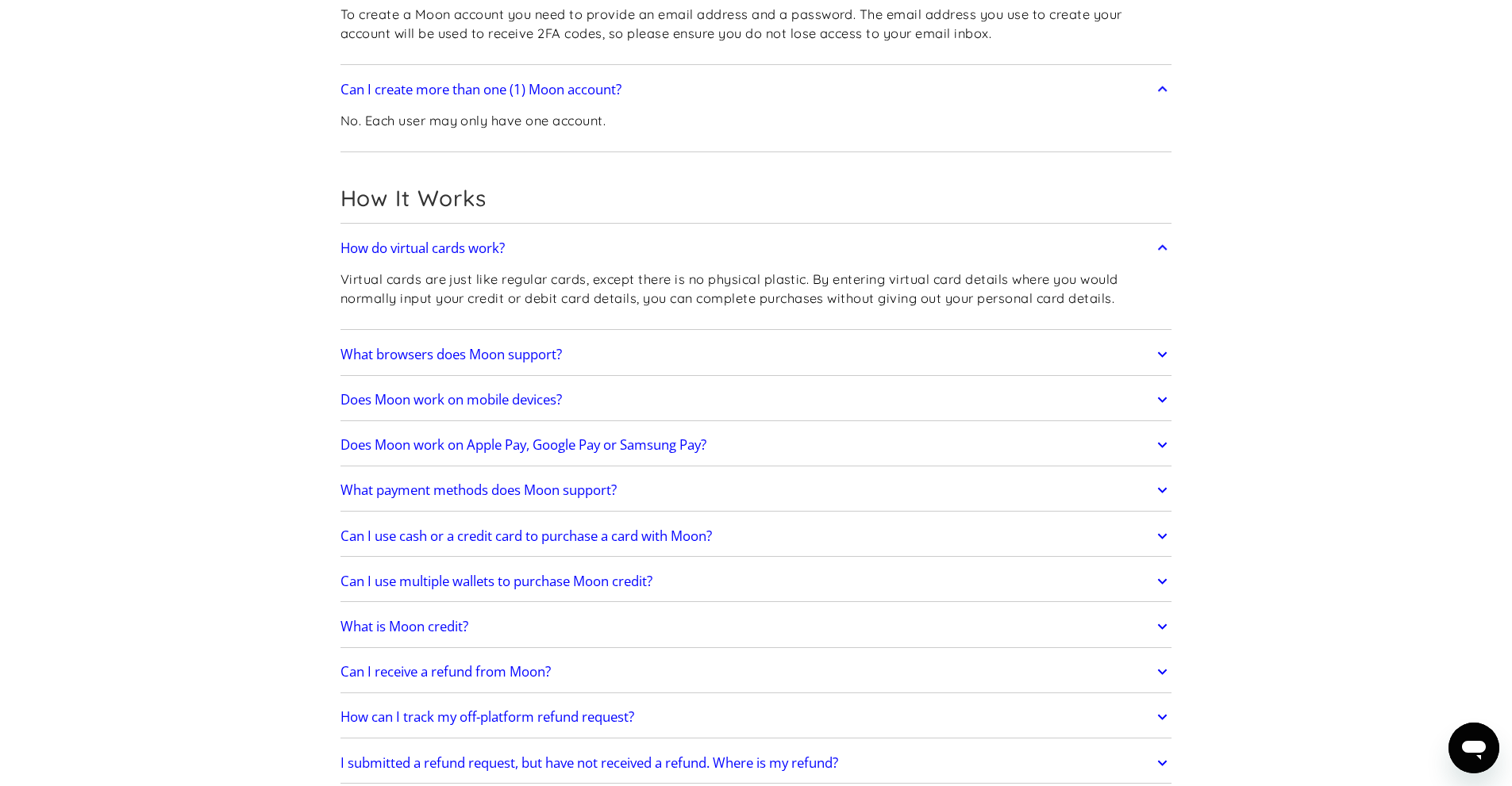
scroll to position [635, 0]
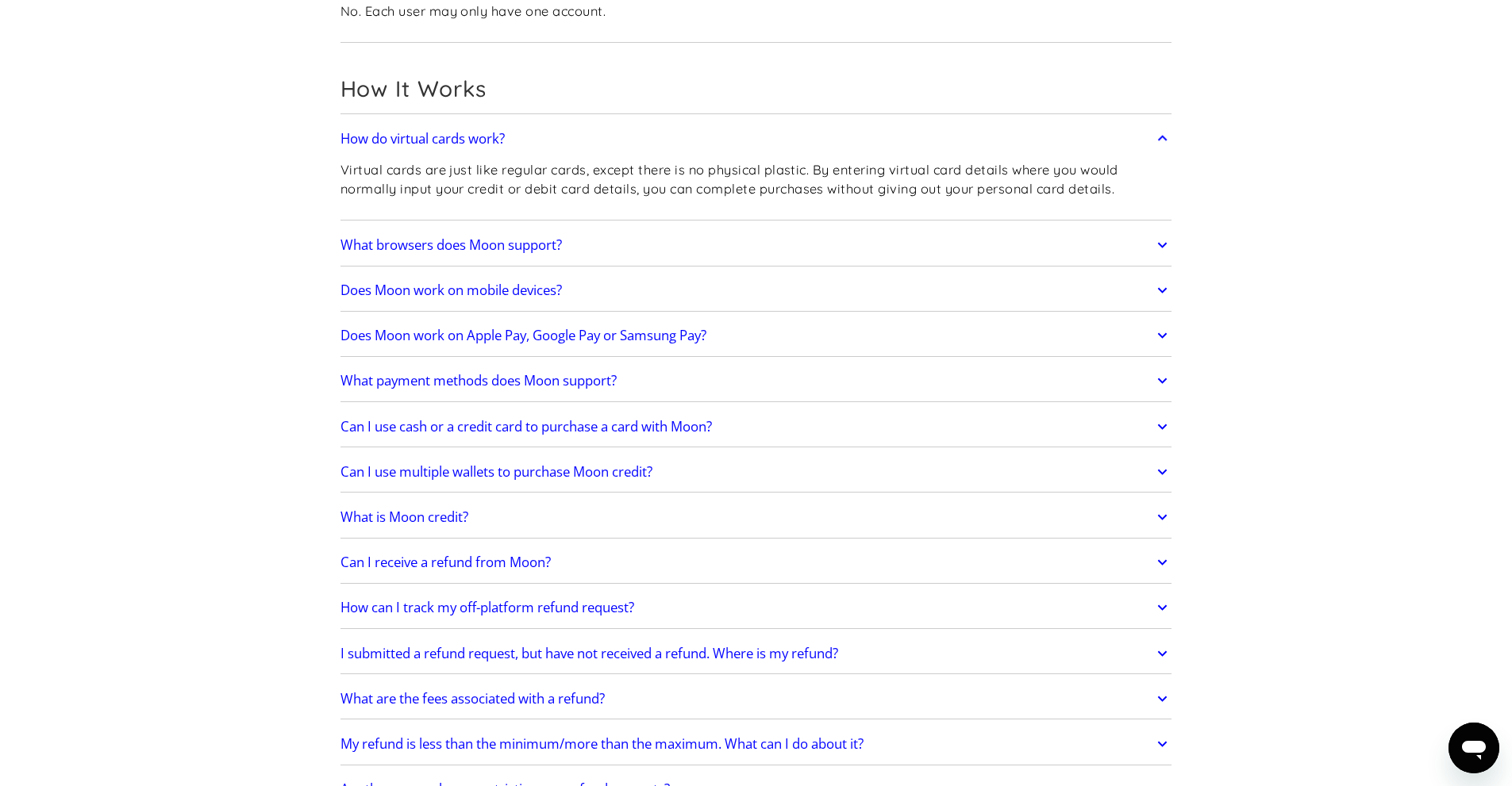
click at [435, 434] on h2 "Can I use cash or a credit card to purchase a card with Moon?" at bounding box center [526, 426] width 372 height 16
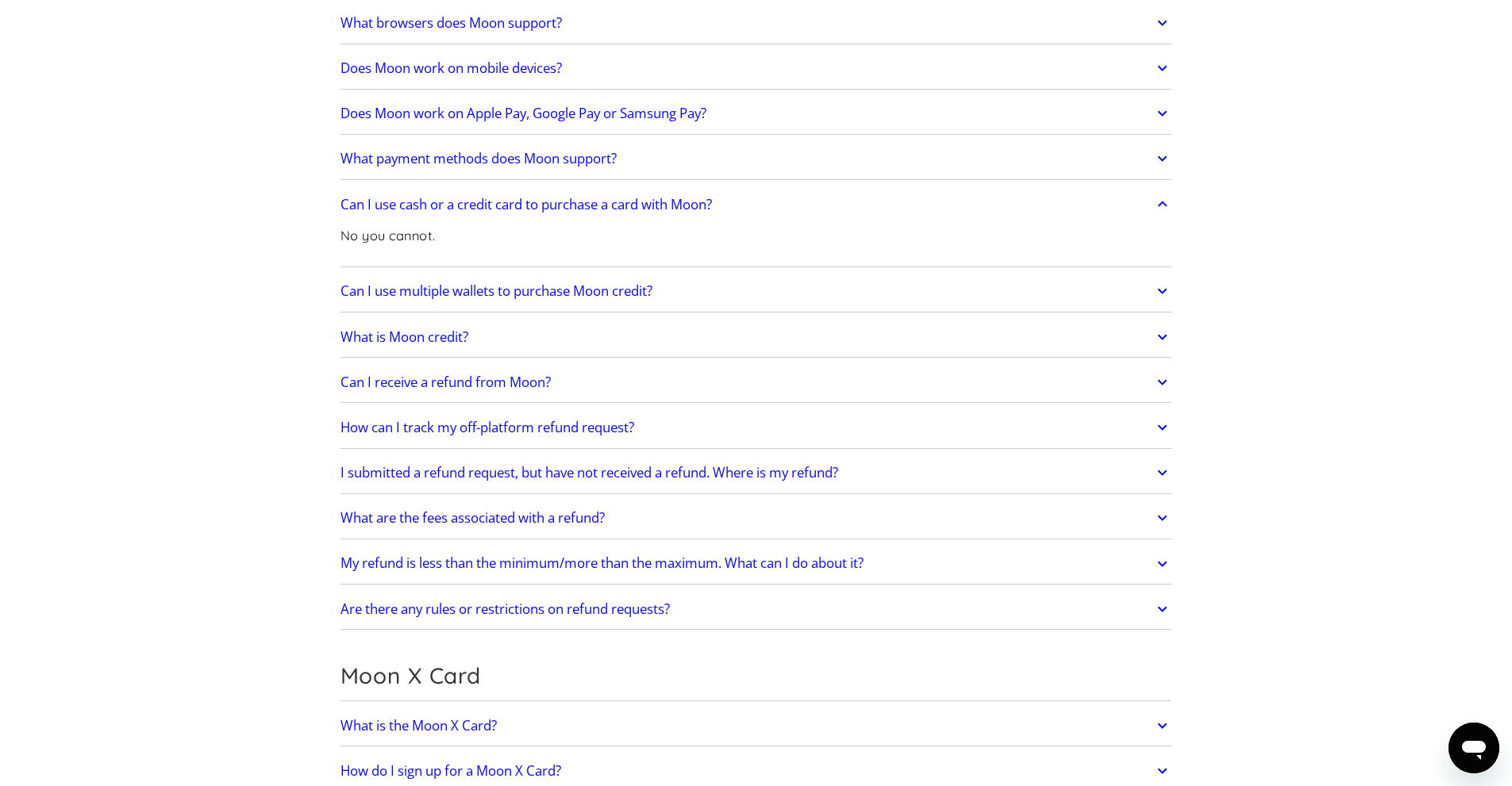
scroll to position [873, 0]
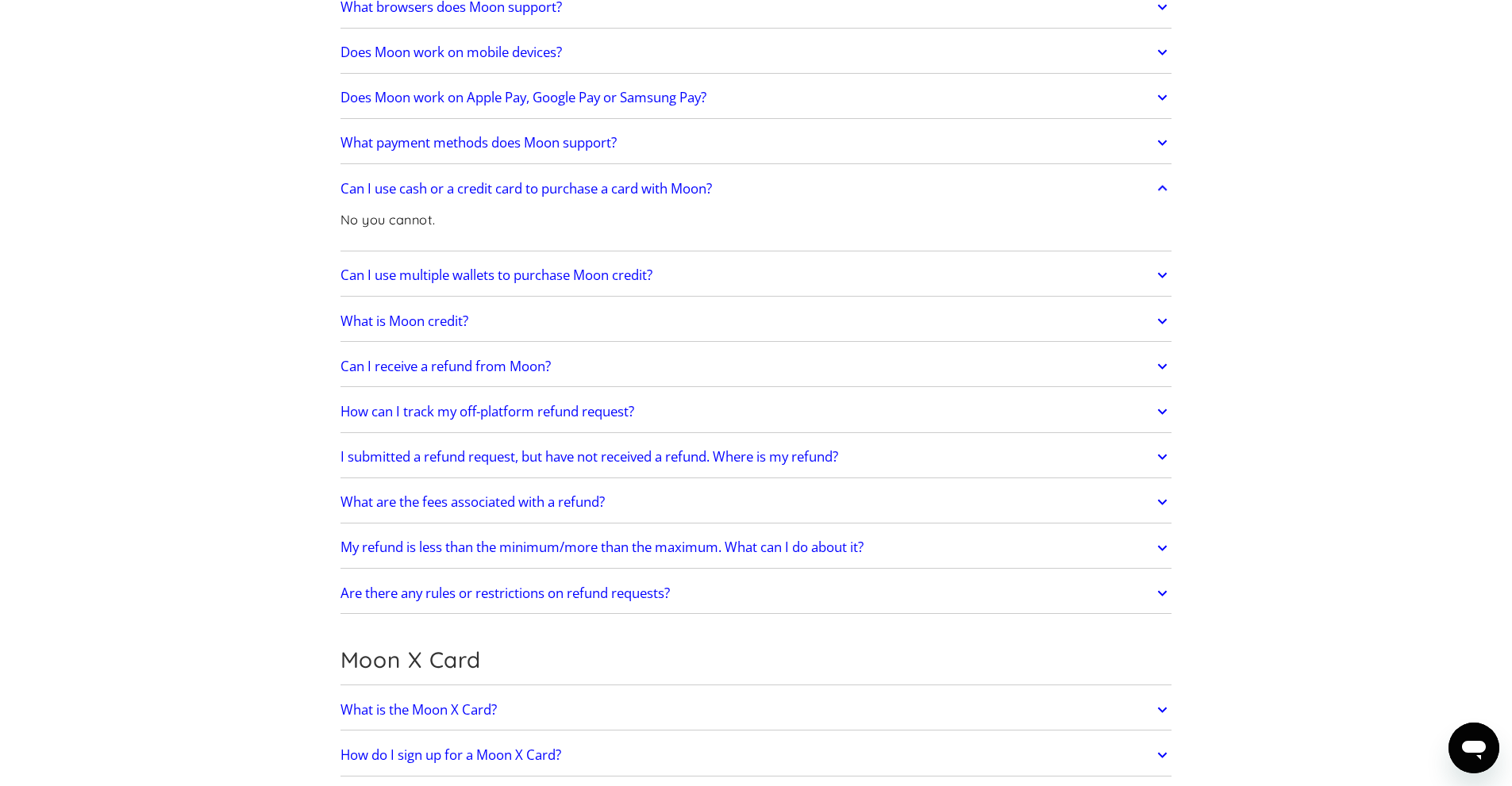
click at [459, 324] on h2 "What is Moon credit?" at bounding box center [404, 321] width 127 height 16
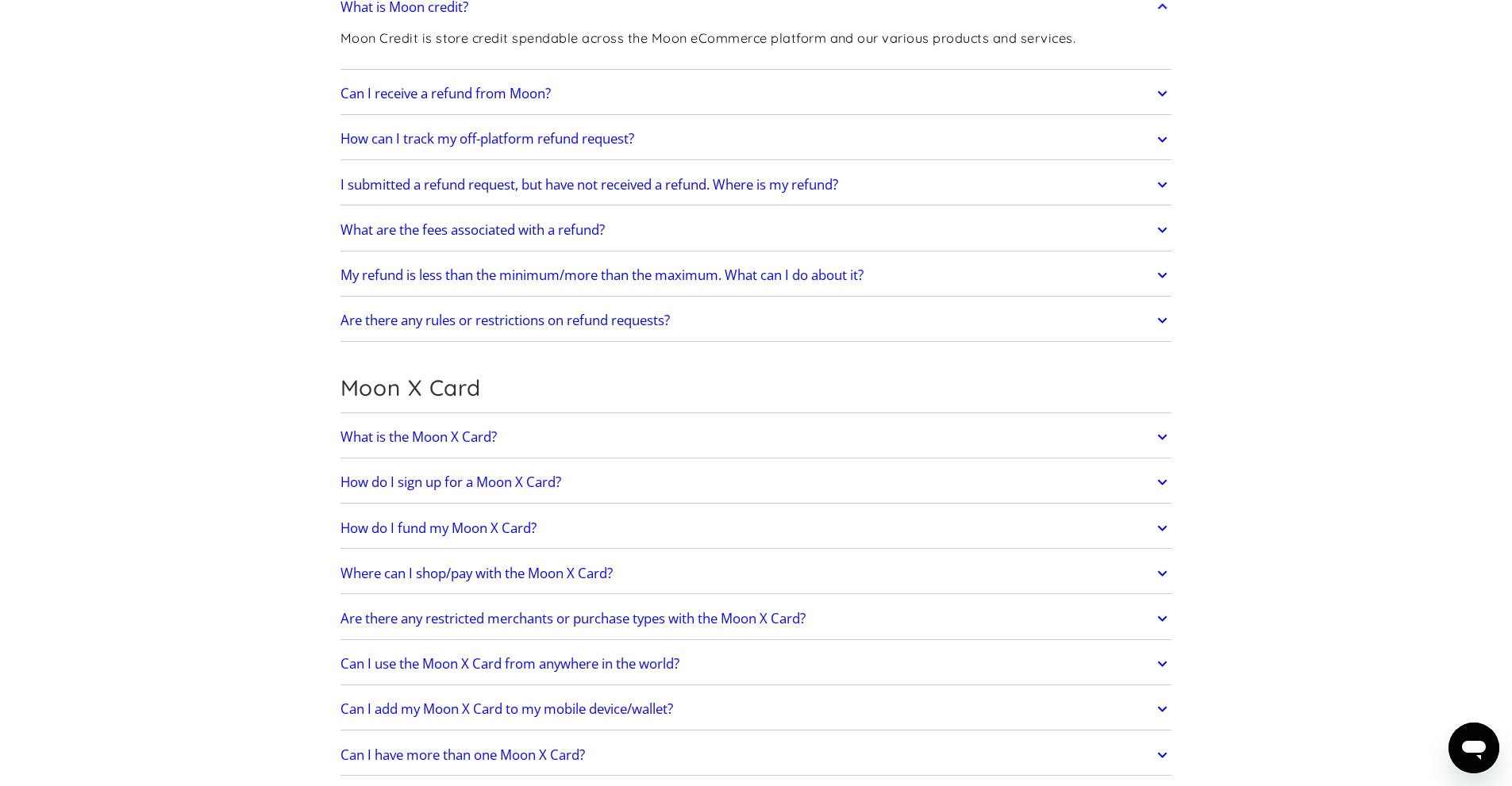
scroll to position [1190, 0]
click at [412, 441] on h2 "What is the Moon X Card?" at bounding box center [418, 434] width 156 height 16
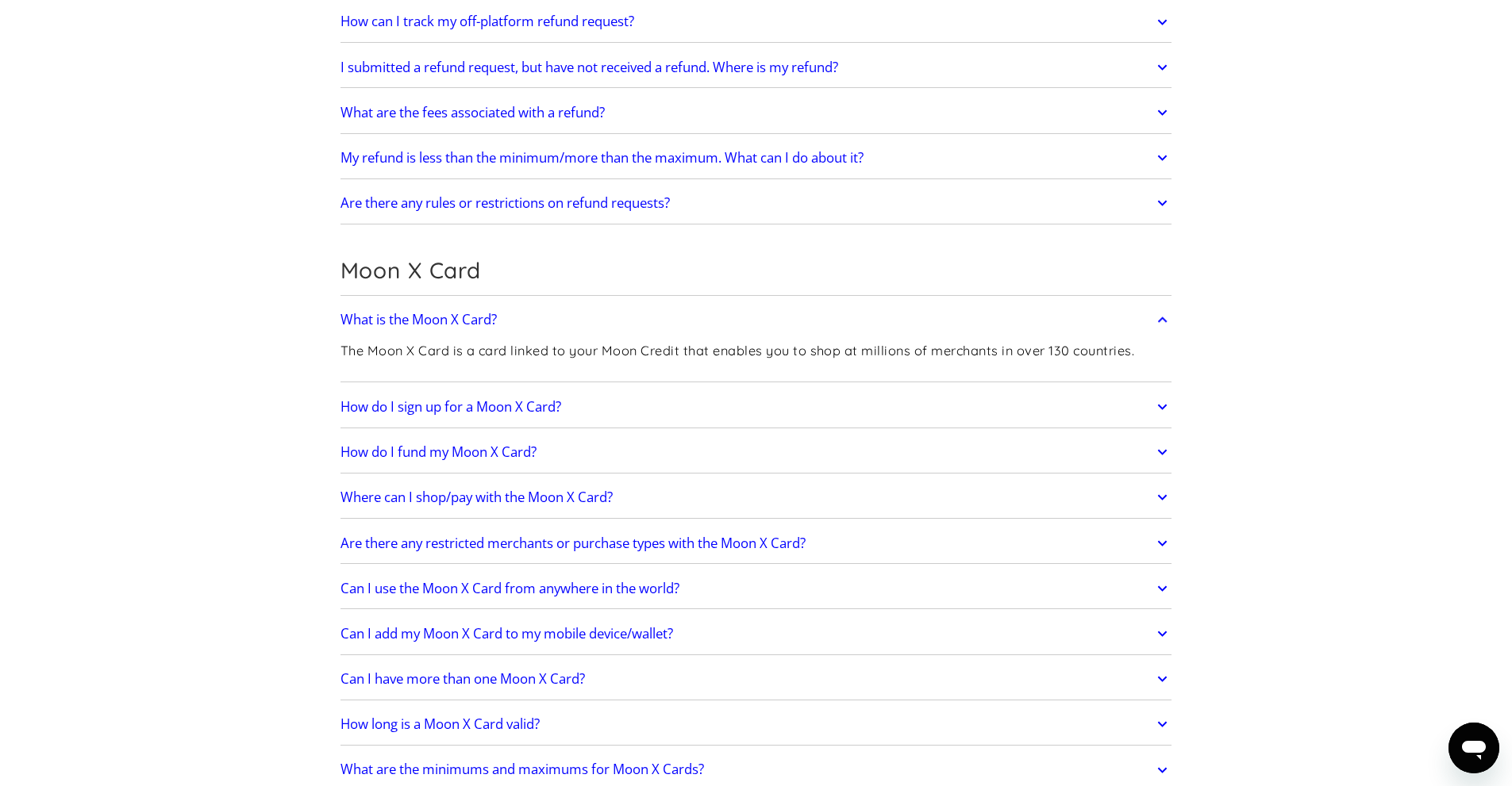
scroll to position [1349, 0]
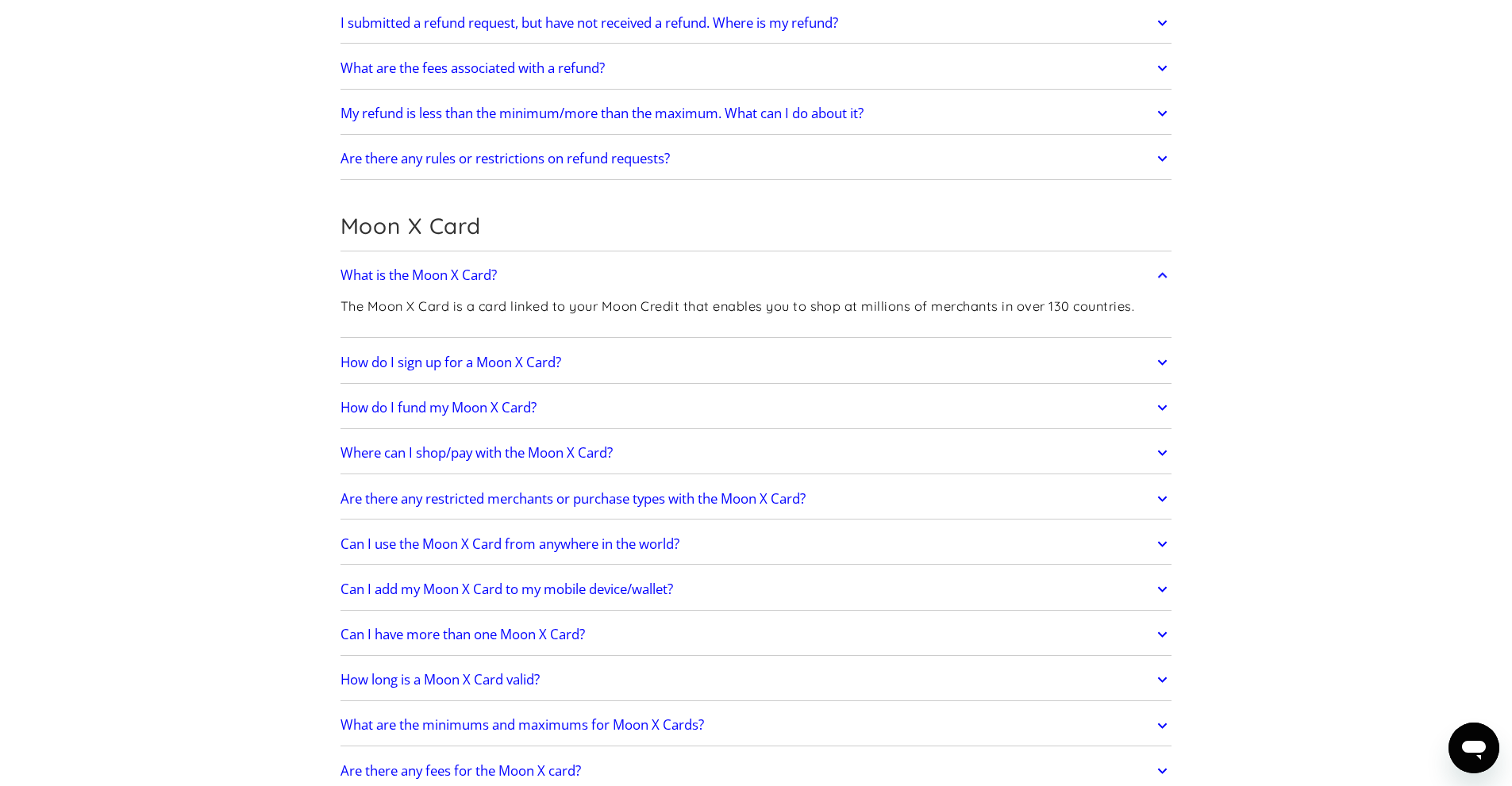
click at [508, 360] on h2 "How do I sign up for a Moon X Card?" at bounding box center [450, 362] width 221 height 16
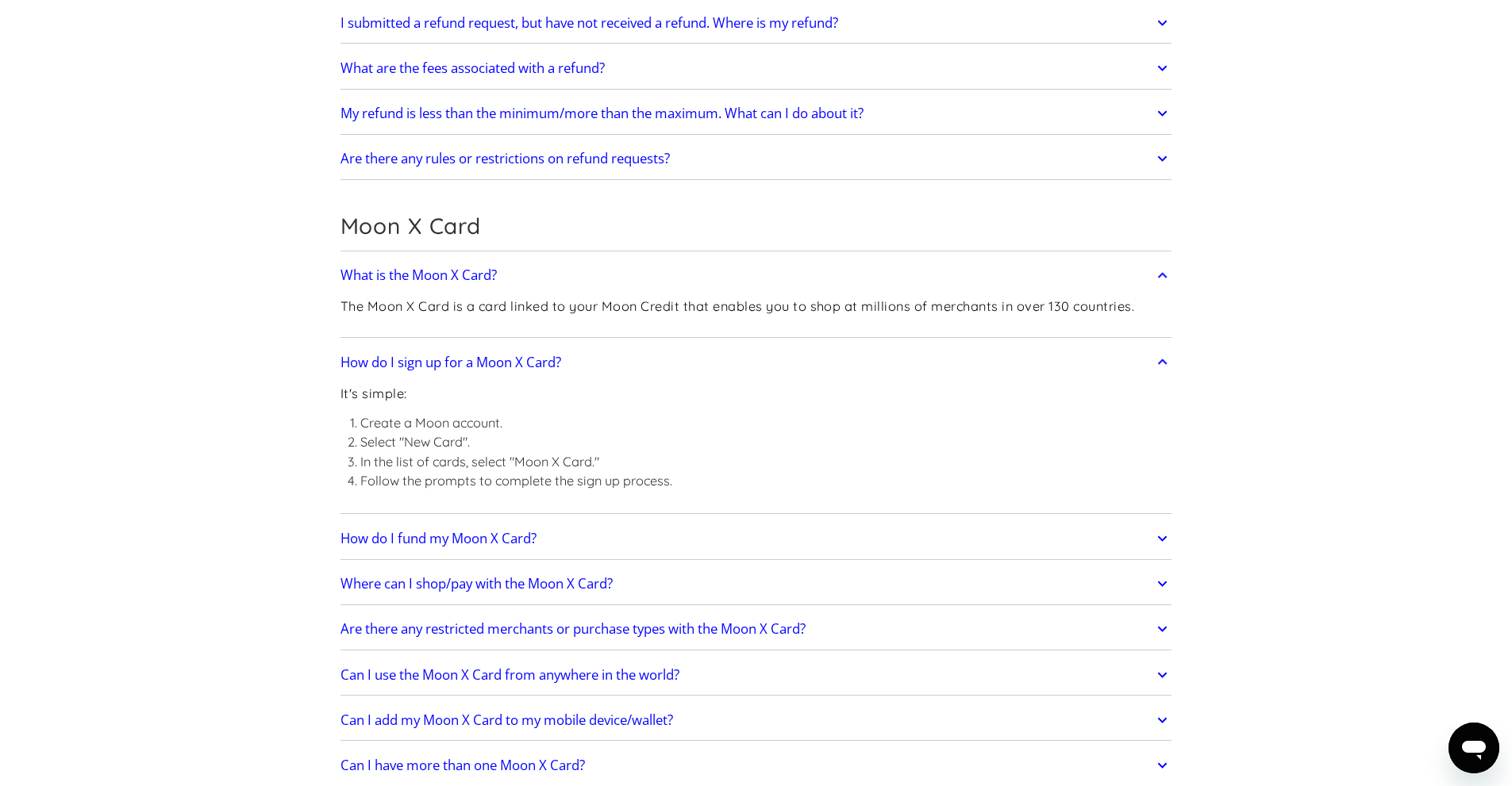
click at [454, 542] on h2 "How do I fund my Moon X Card?" at bounding box center [438, 538] width 196 height 16
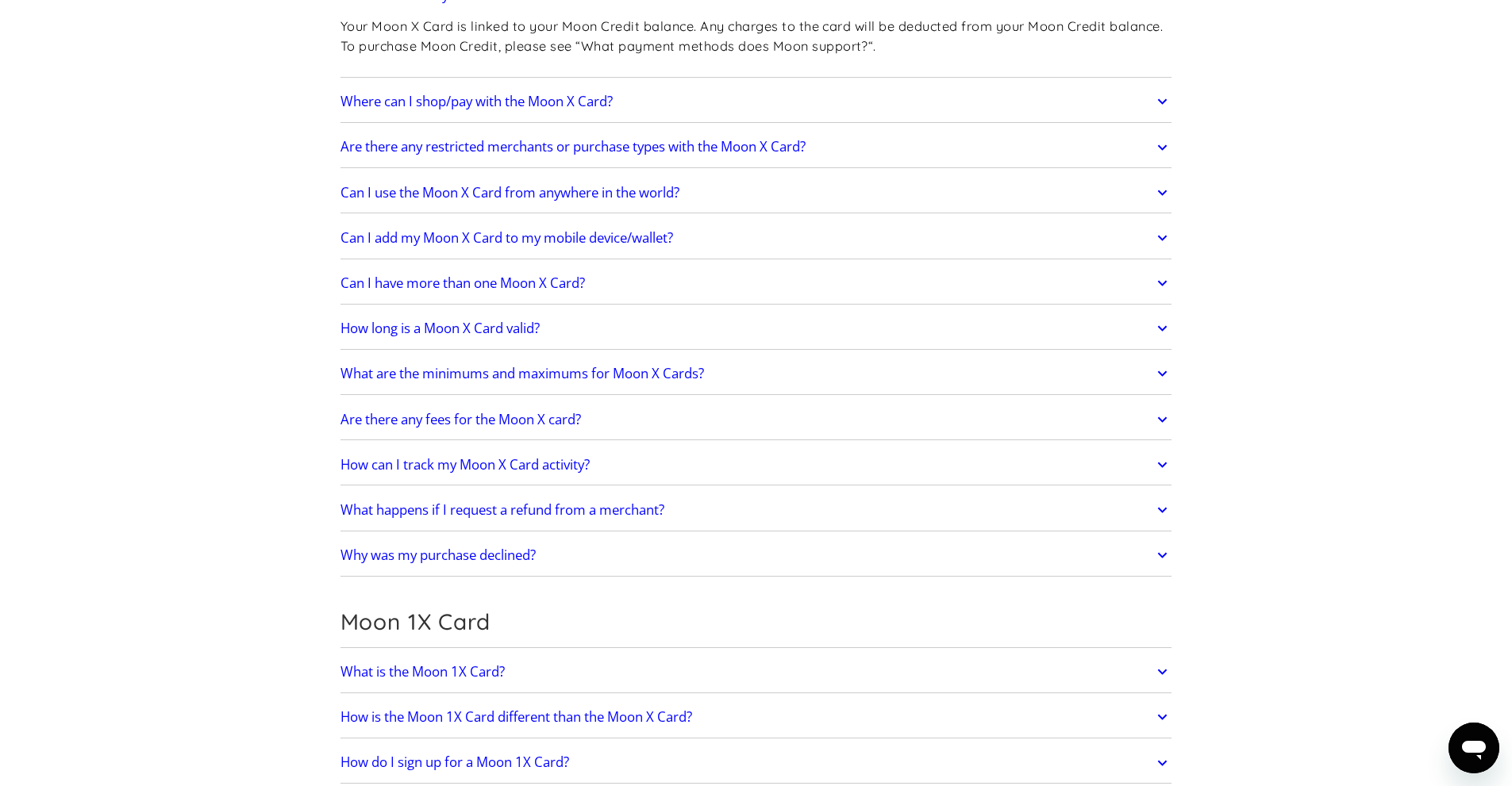
scroll to position [2063, 0]
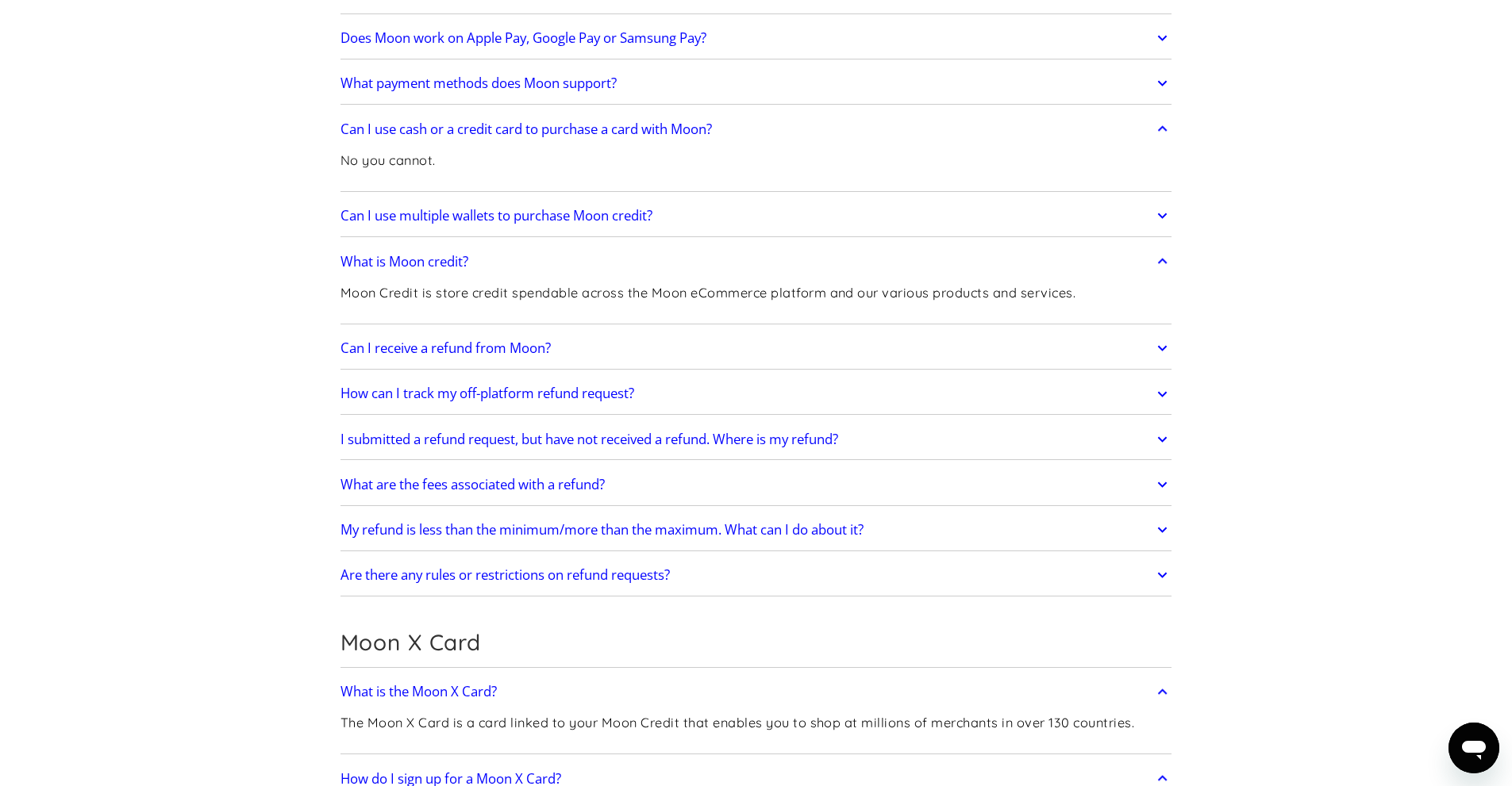
scroll to position [789, 0]
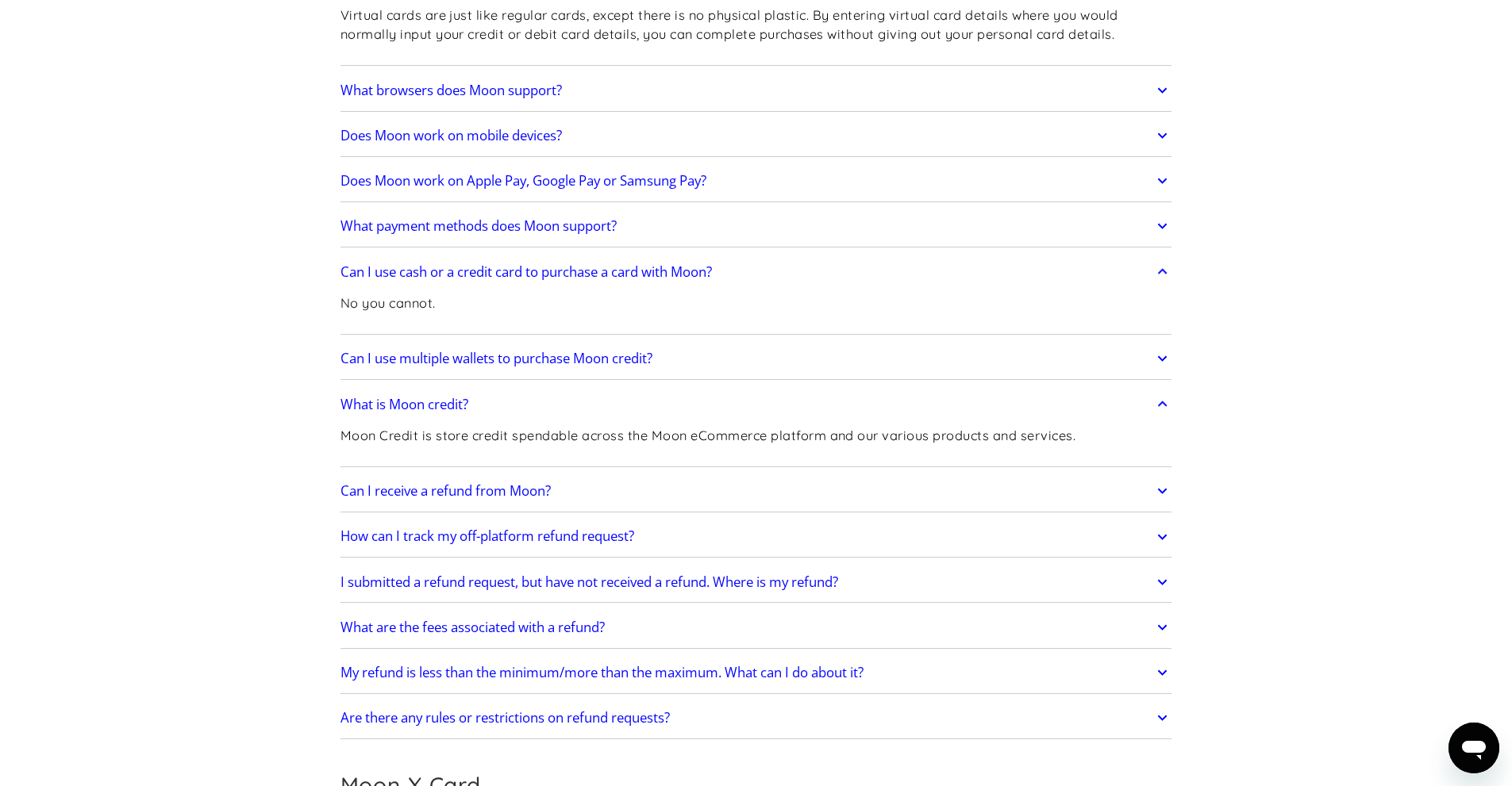
click at [434, 484] on h2 "Can I receive a refund from Moon?" at bounding box center [445, 491] width 210 height 16
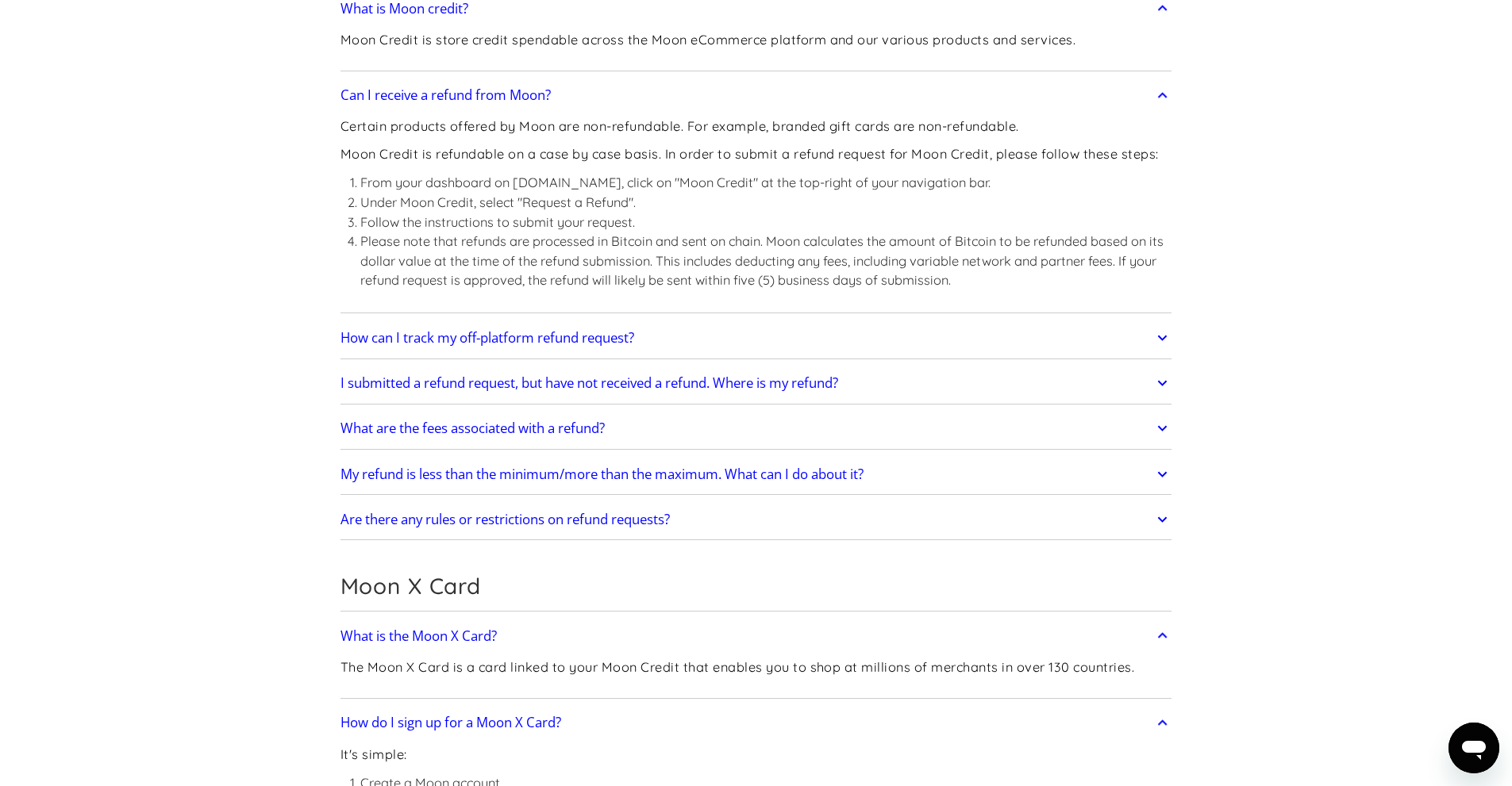
scroll to position [1186, 0]
click at [423, 520] on h2 "Are there any rules or restrictions on refund requests?" at bounding box center [505, 519] width 329 height 16
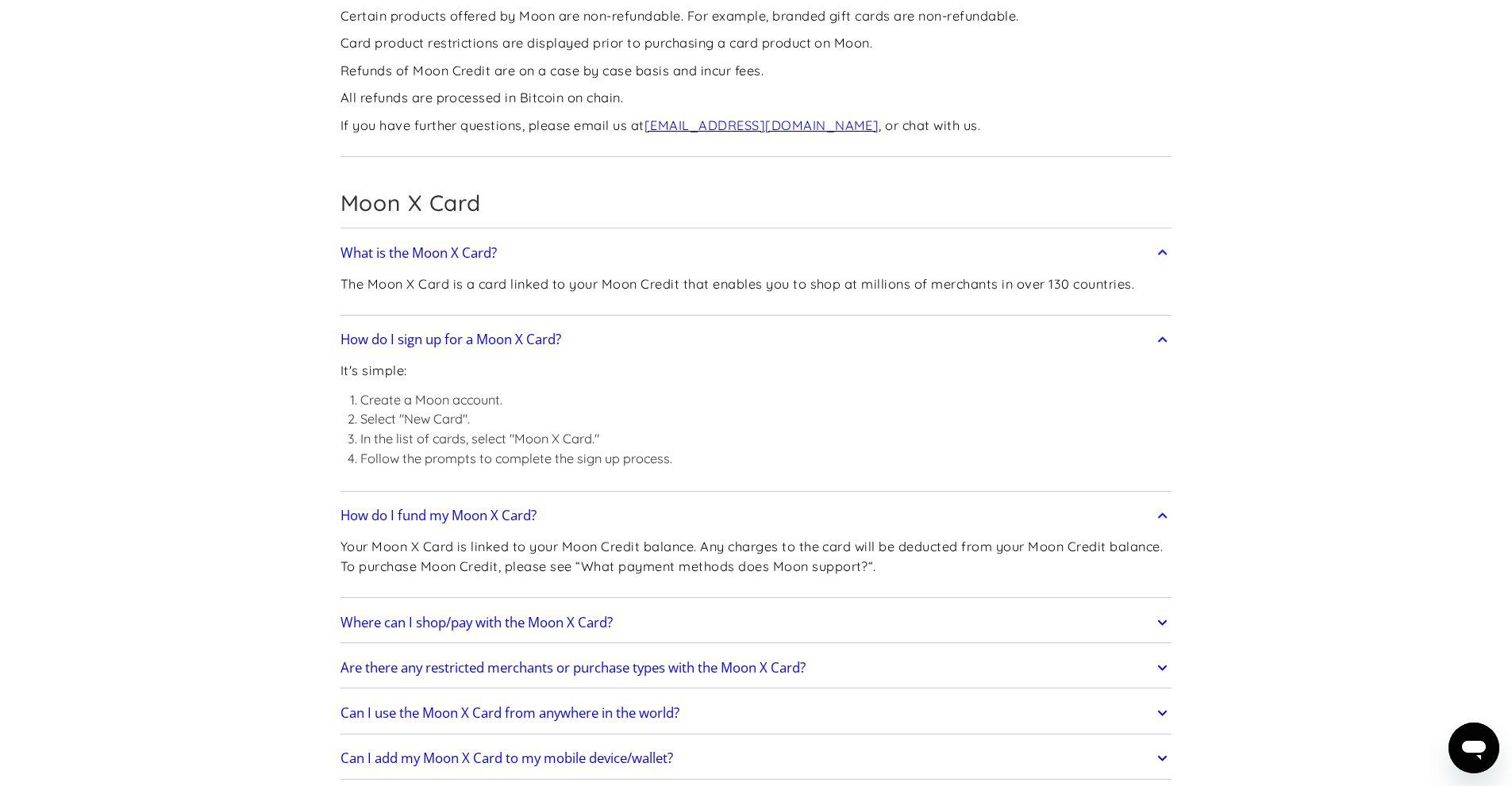
scroll to position [1742, 0]
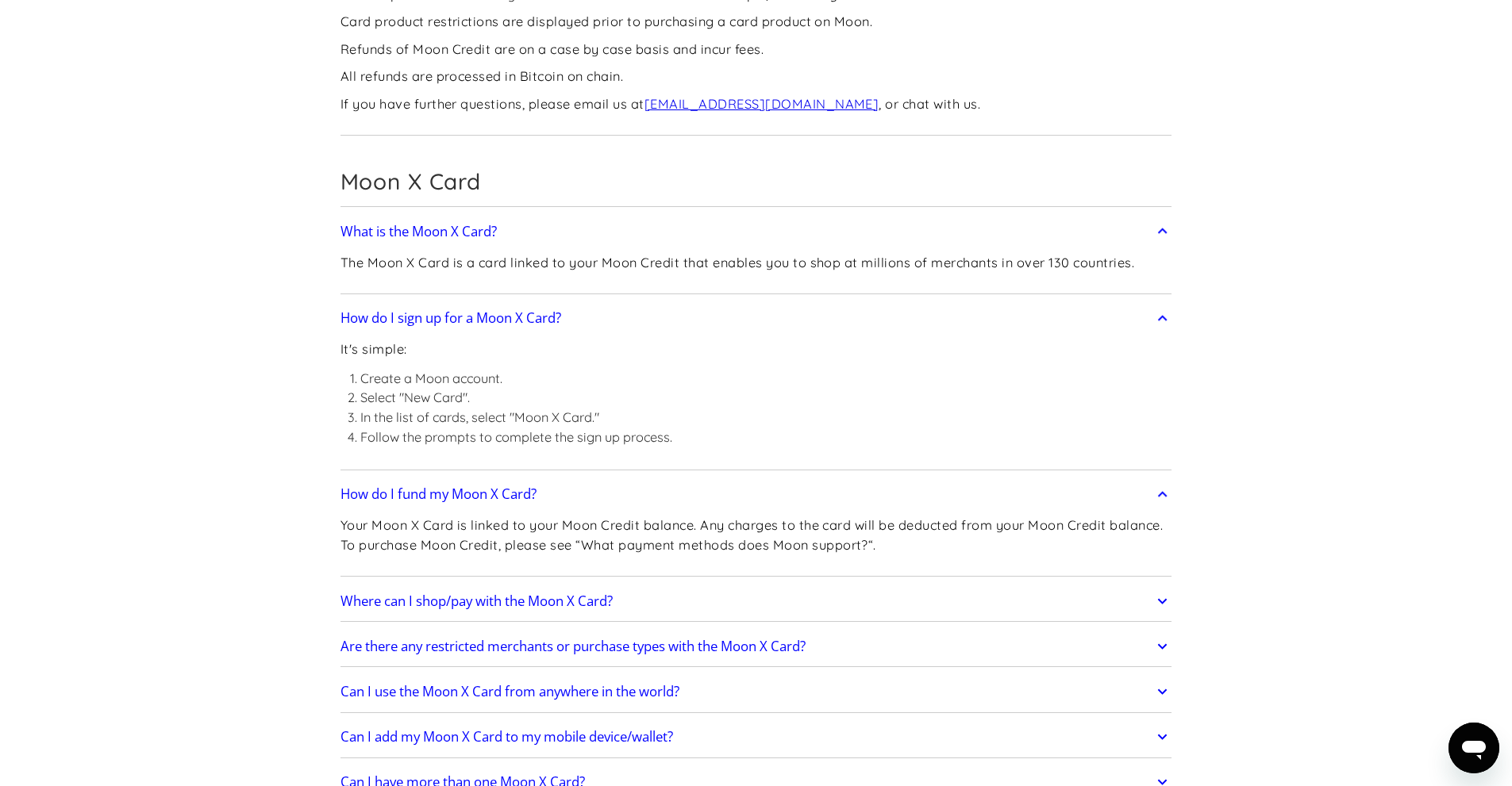
click at [439, 593] on h2 "Where can I shop/pay with the Moon X Card?" at bounding box center [476, 601] width 272 height 16
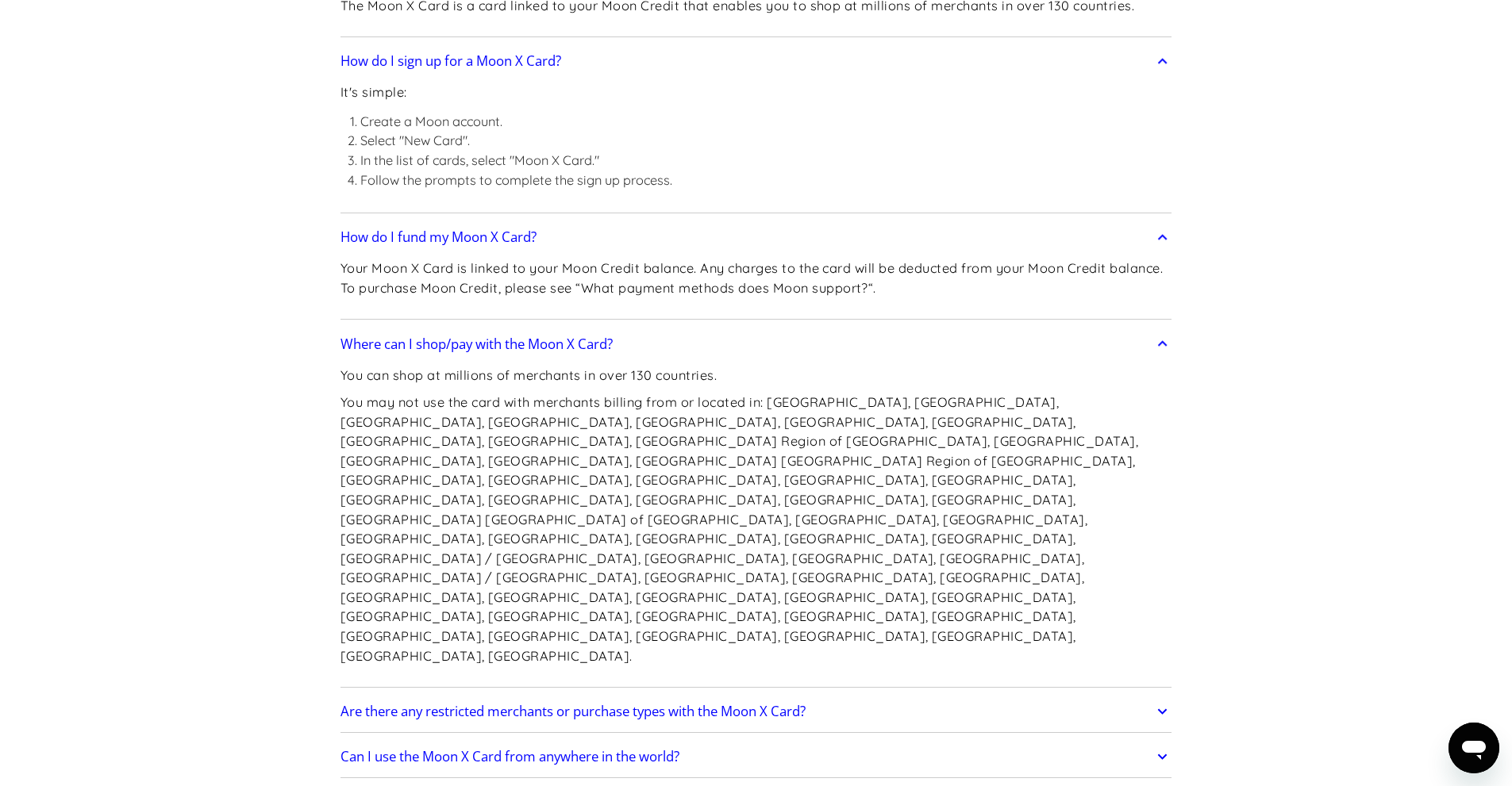
scroll to position [2058, 0]
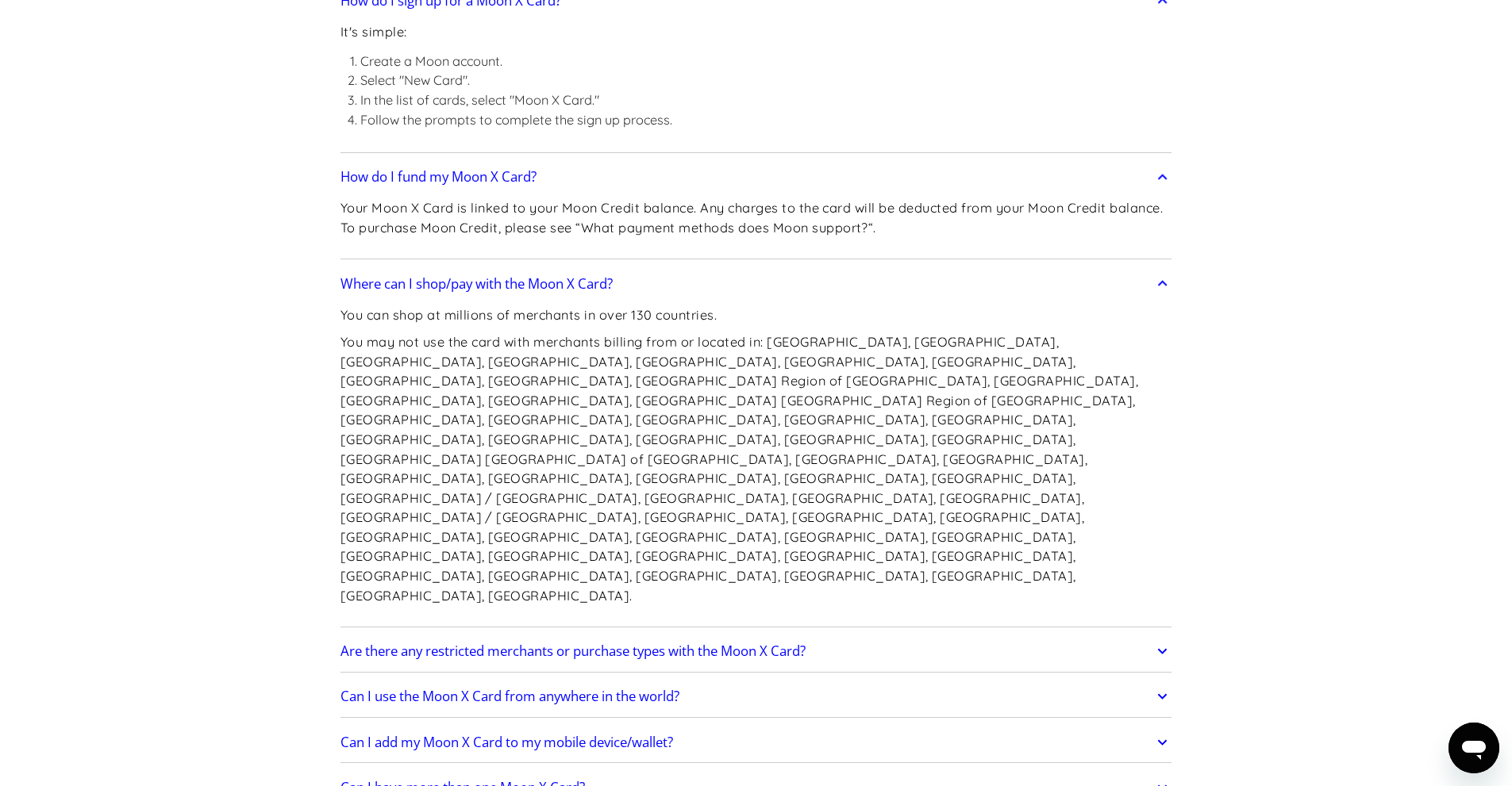
click at [383, 644] on h2 "Are there any restricted merchants or purchase types with the Moon X Card?" at bounding box center [573, 651] width 465 height 16
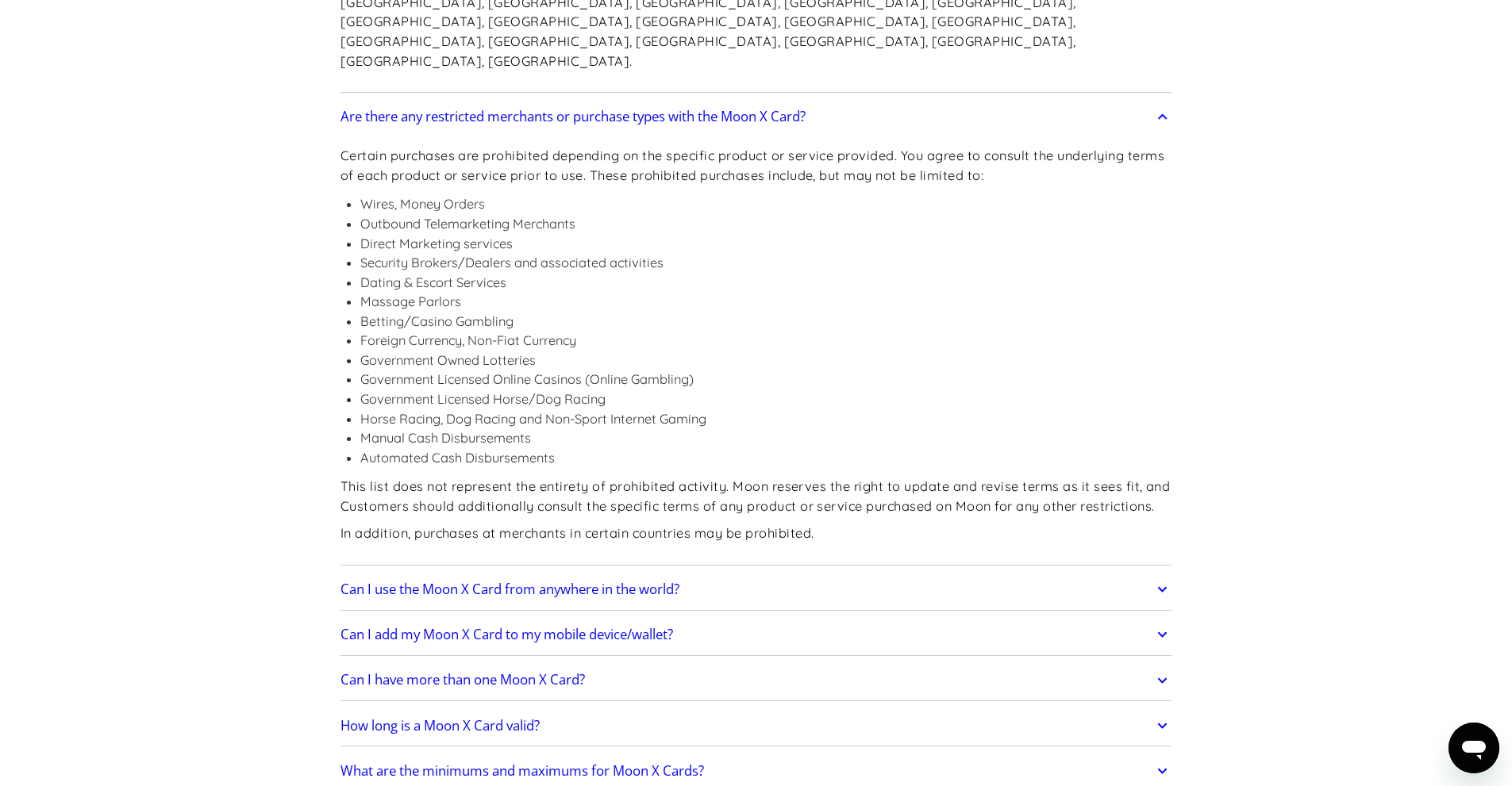
scroll to position [2614, 0]
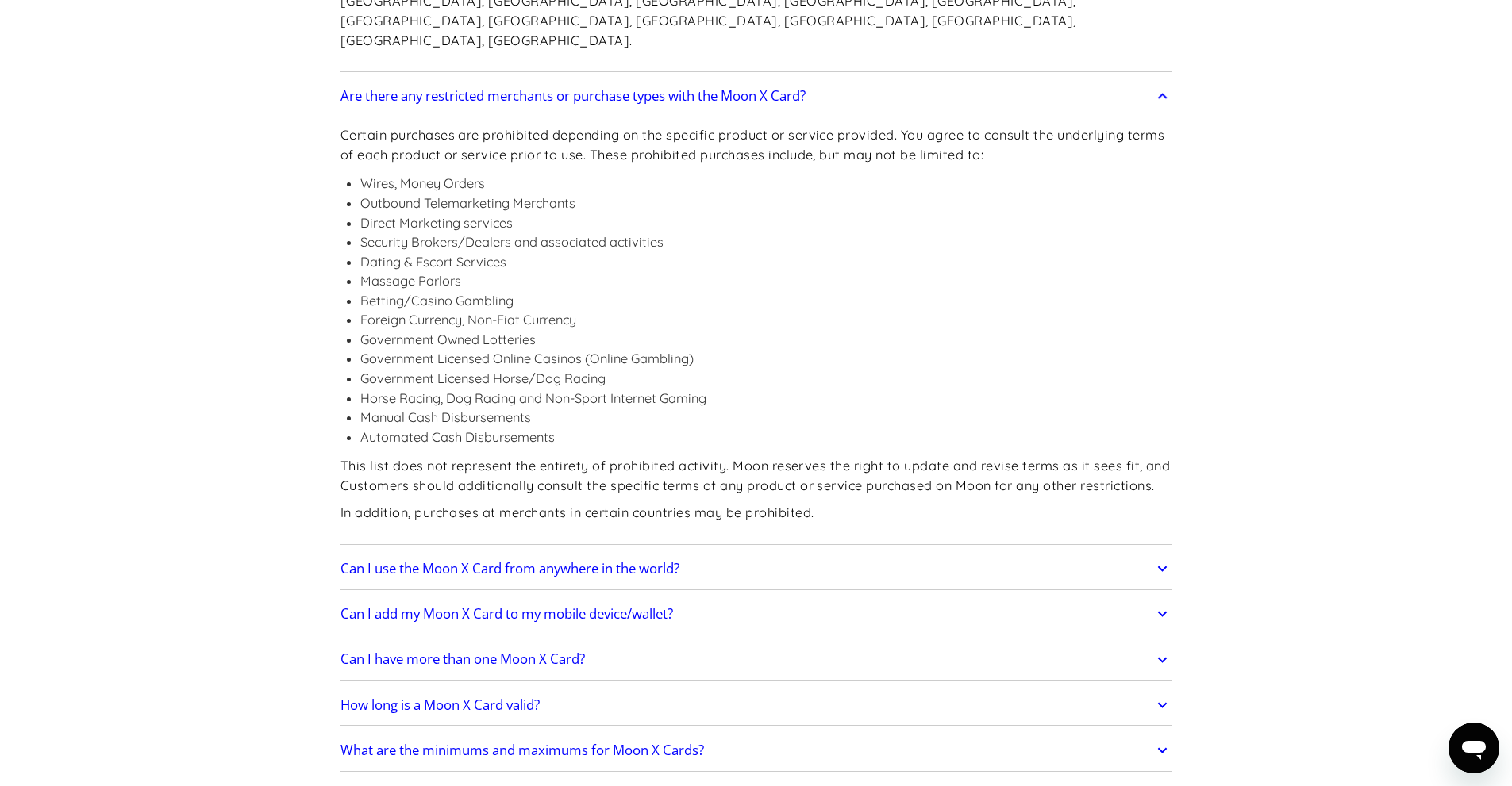
click at [359, 651] on h2 "Can I have more than one Moon X Card?" at bounding box center [462, 659] width 244 height 16
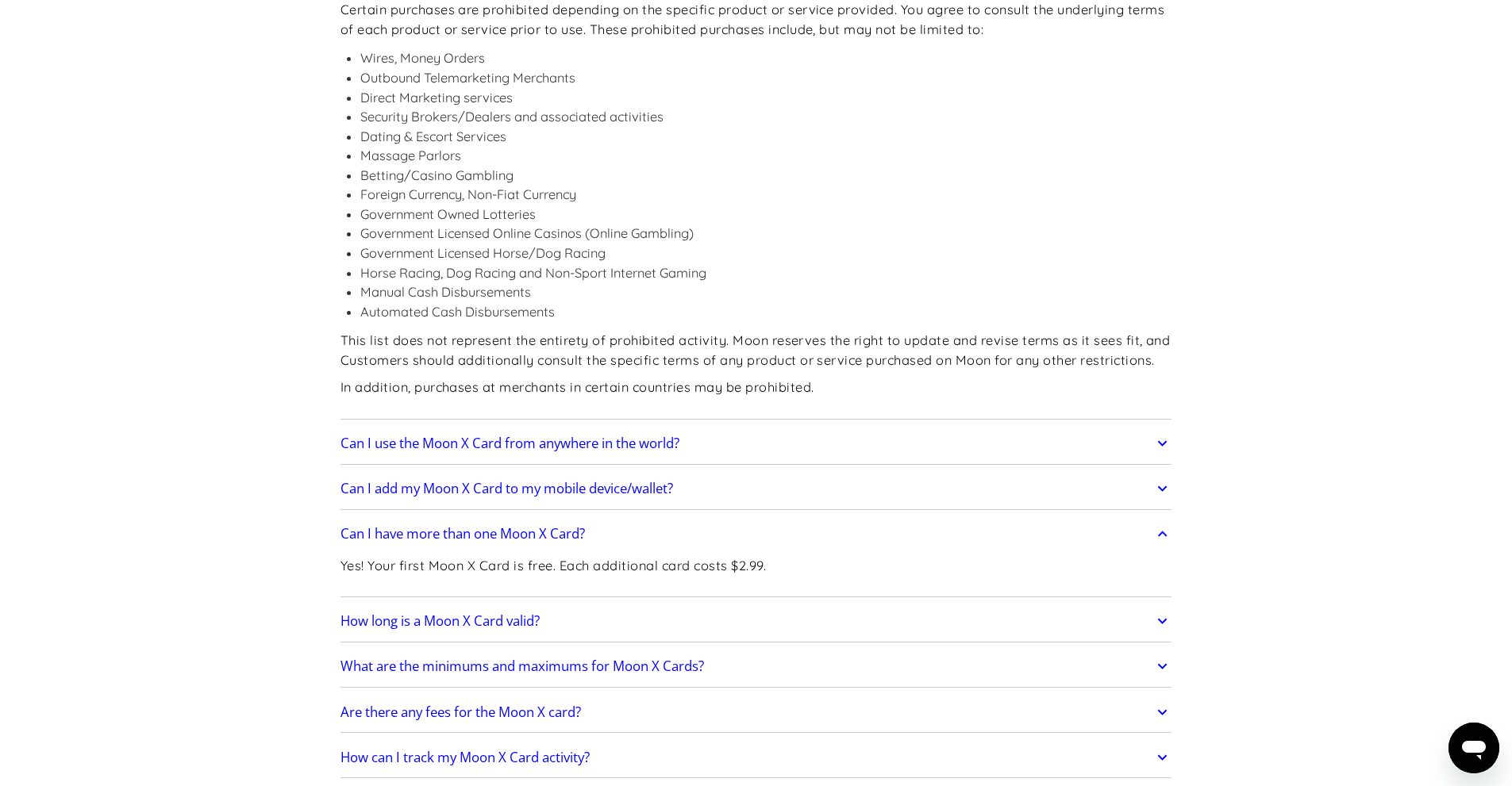
scroll to position [2773, 0]
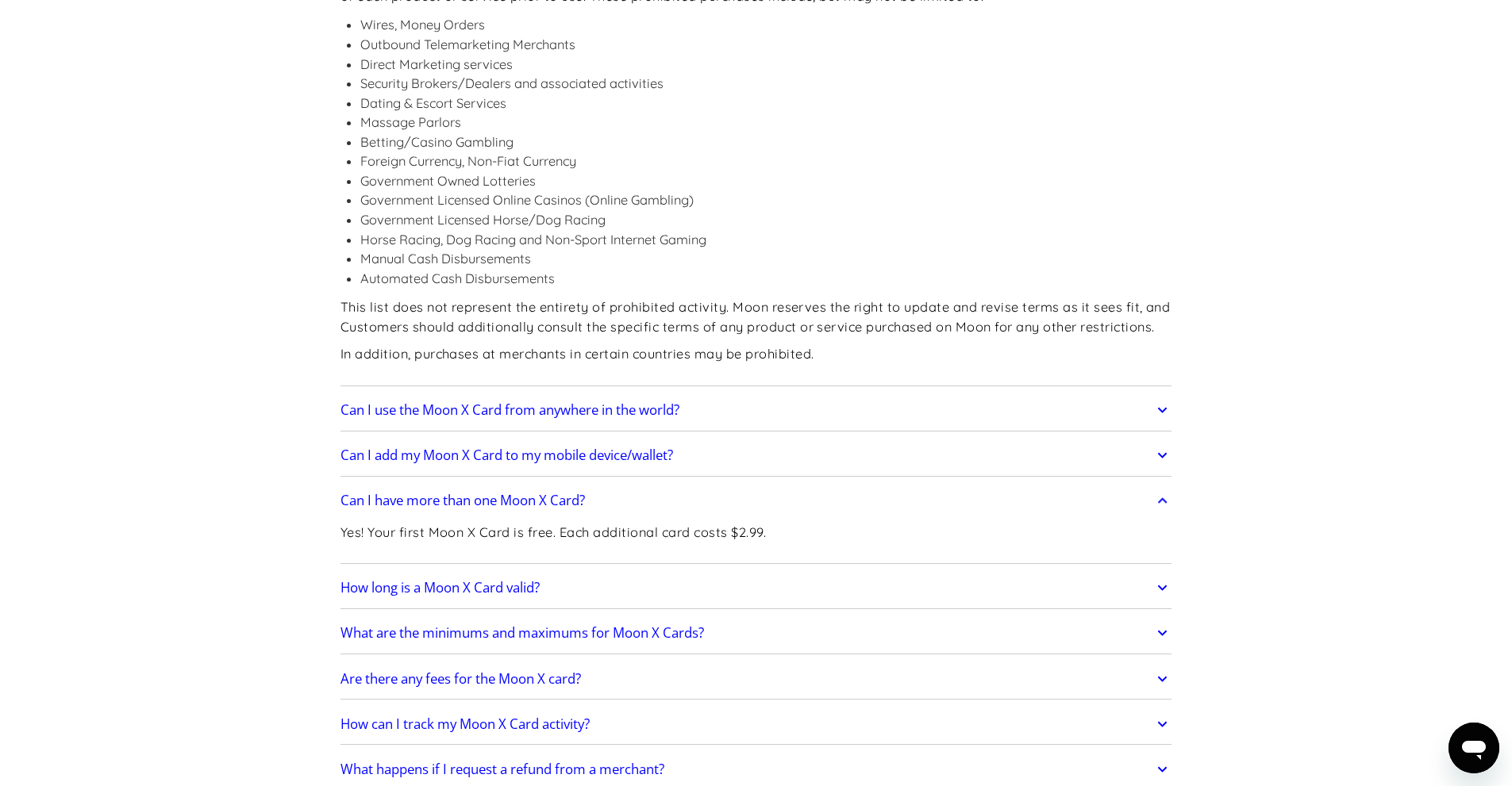
click at [437, 580] on h2 "How long is a Moon X Card valid?" at bounding box center [439, 587] width 199 height 16
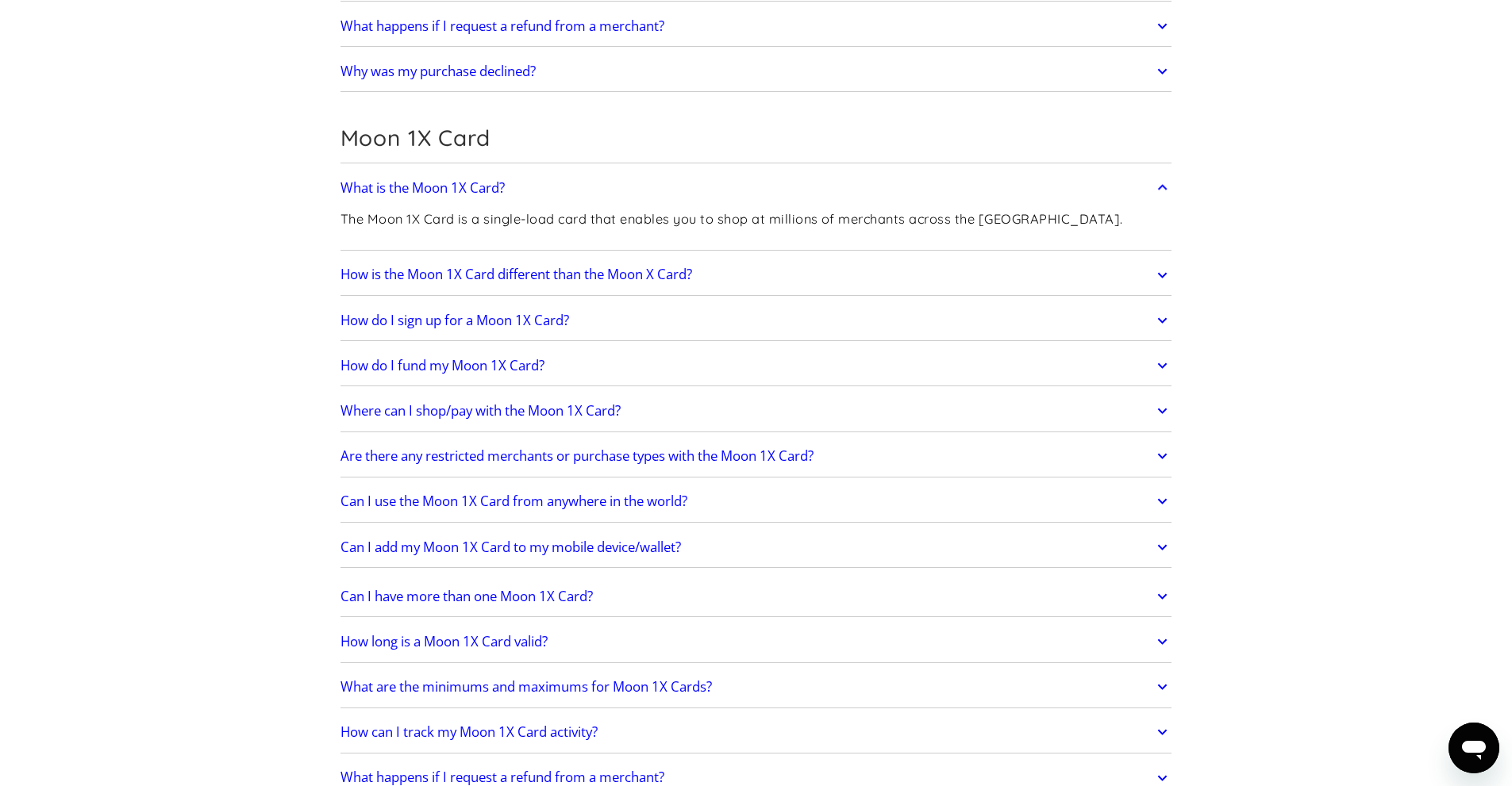
scroll to position [3566, 0]
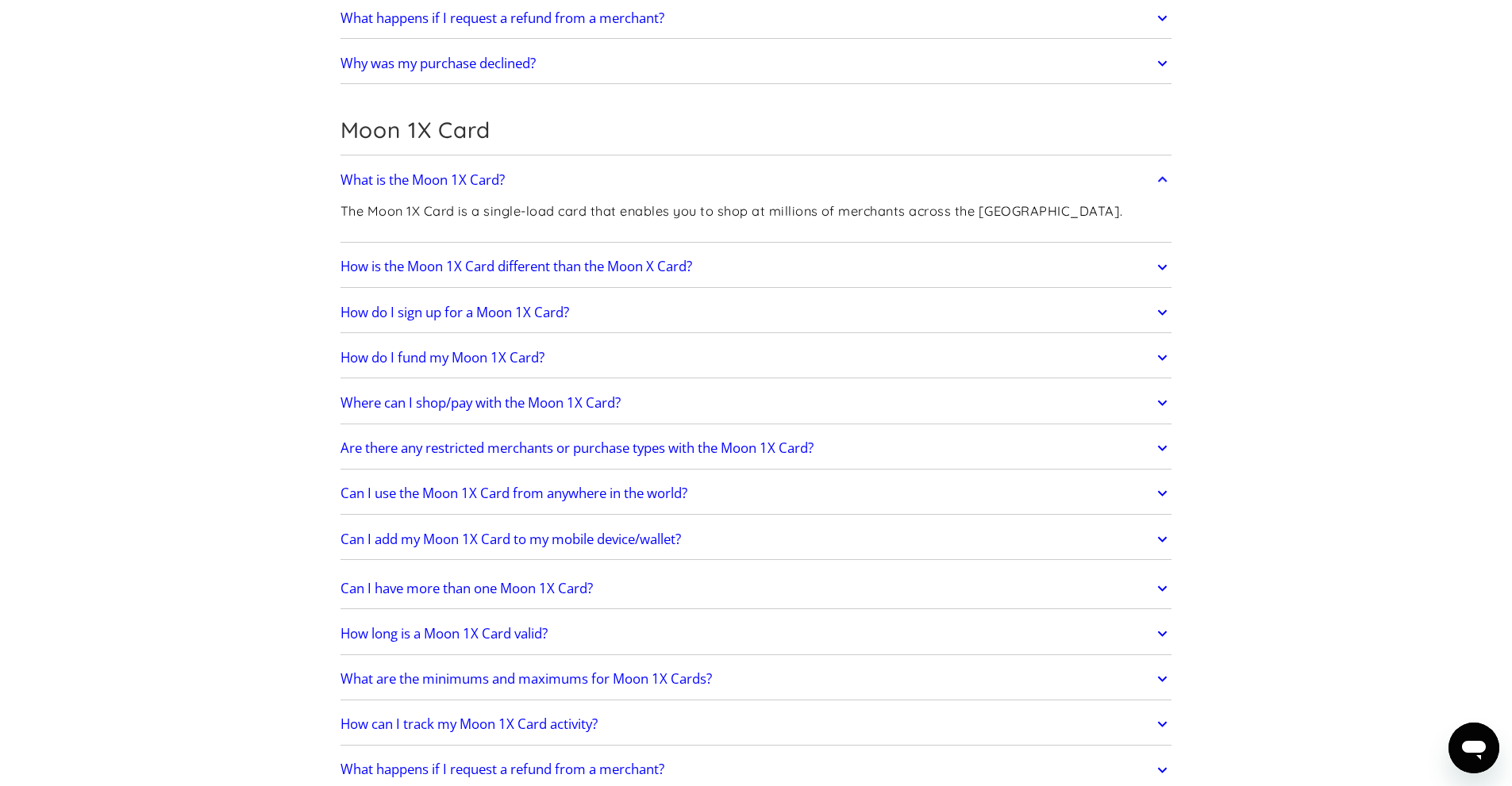
click at [410, 671] on h2 "What are the minimums and maximums for Moon 1X Cards?" at bounding box center [526, 678] width 372 height 16
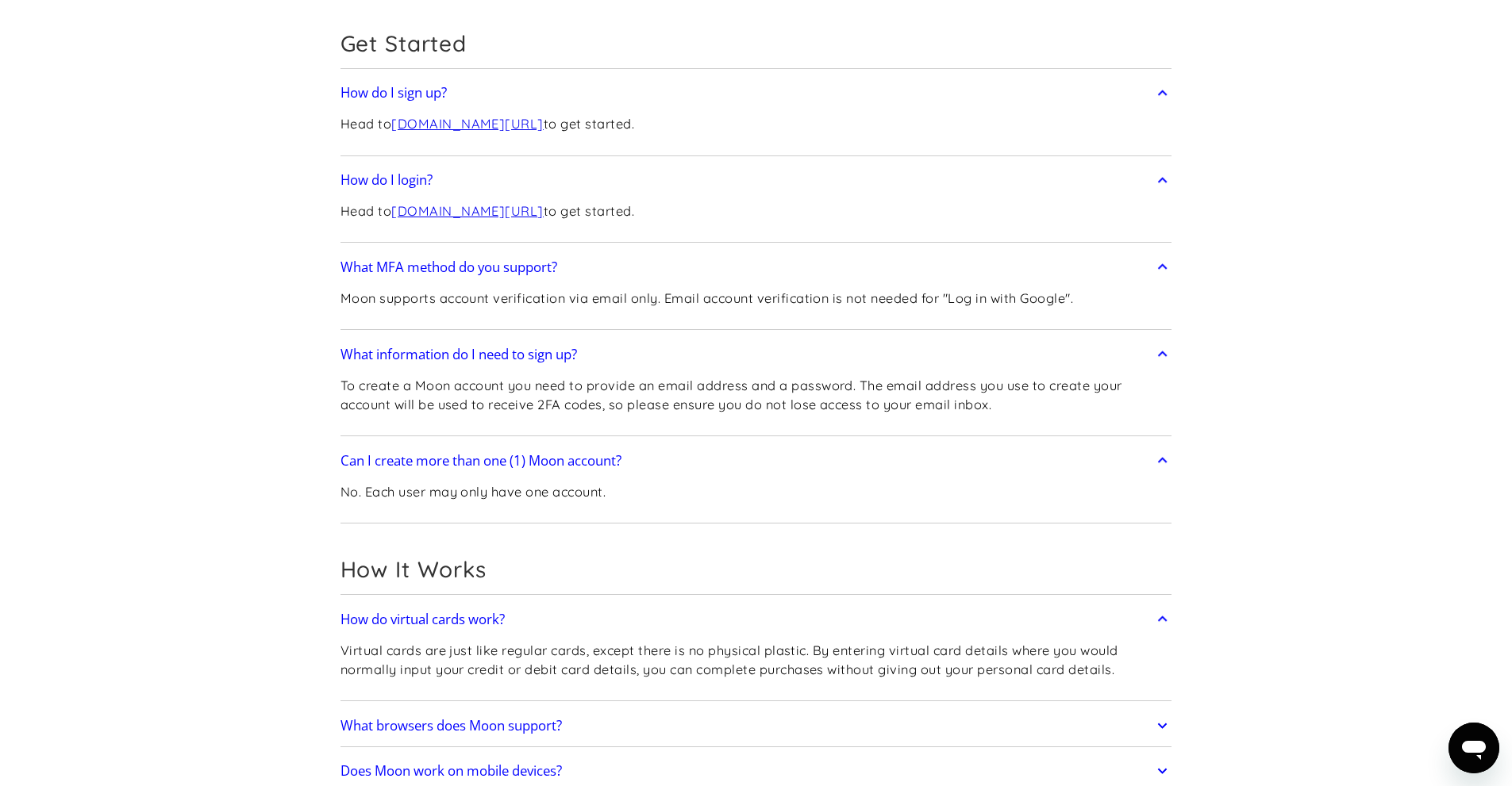
scroll to position [0, 0]
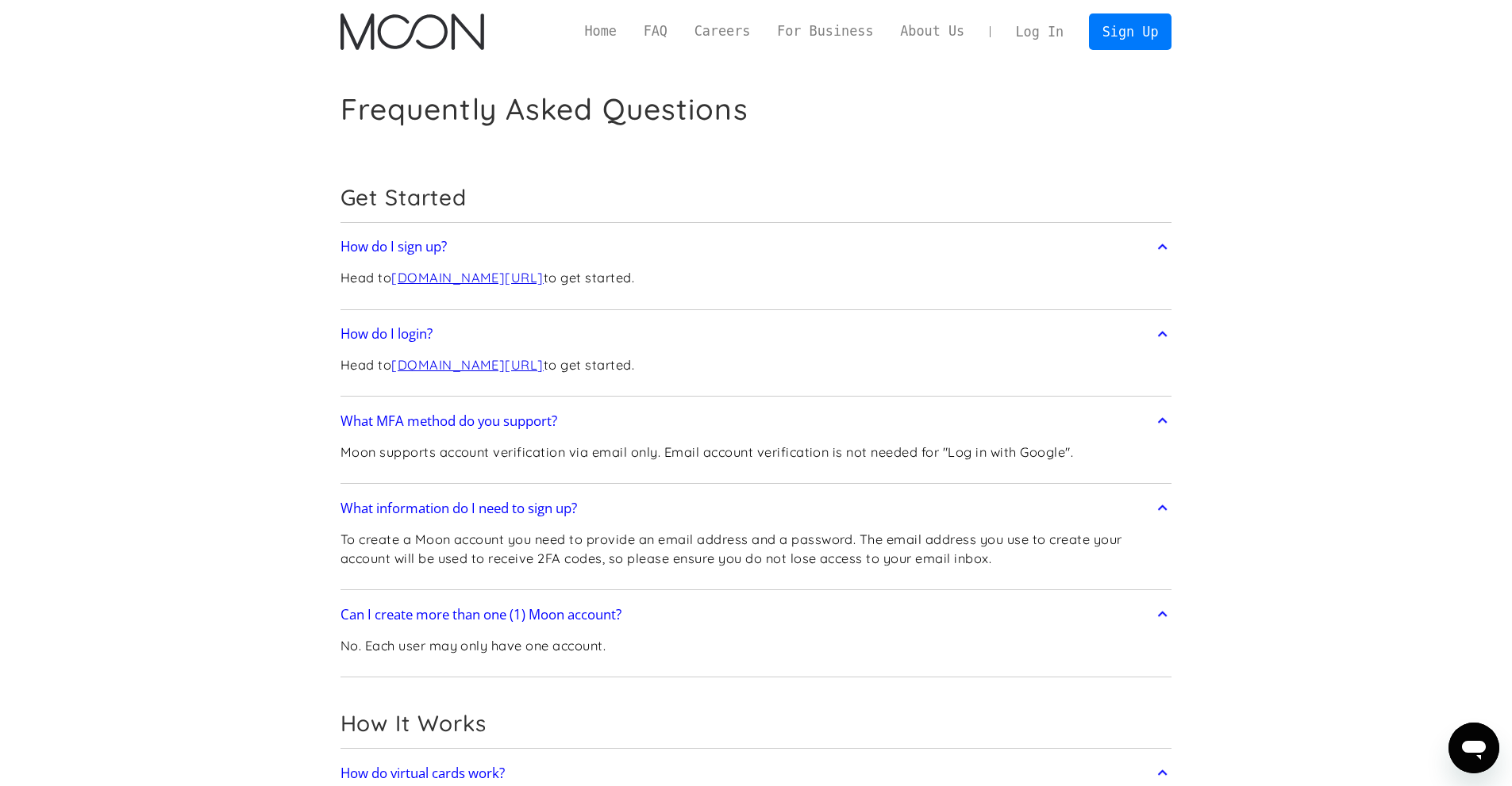
click at [401, 30] on img "home" at bounding box center [412, 31] width 144 height 36
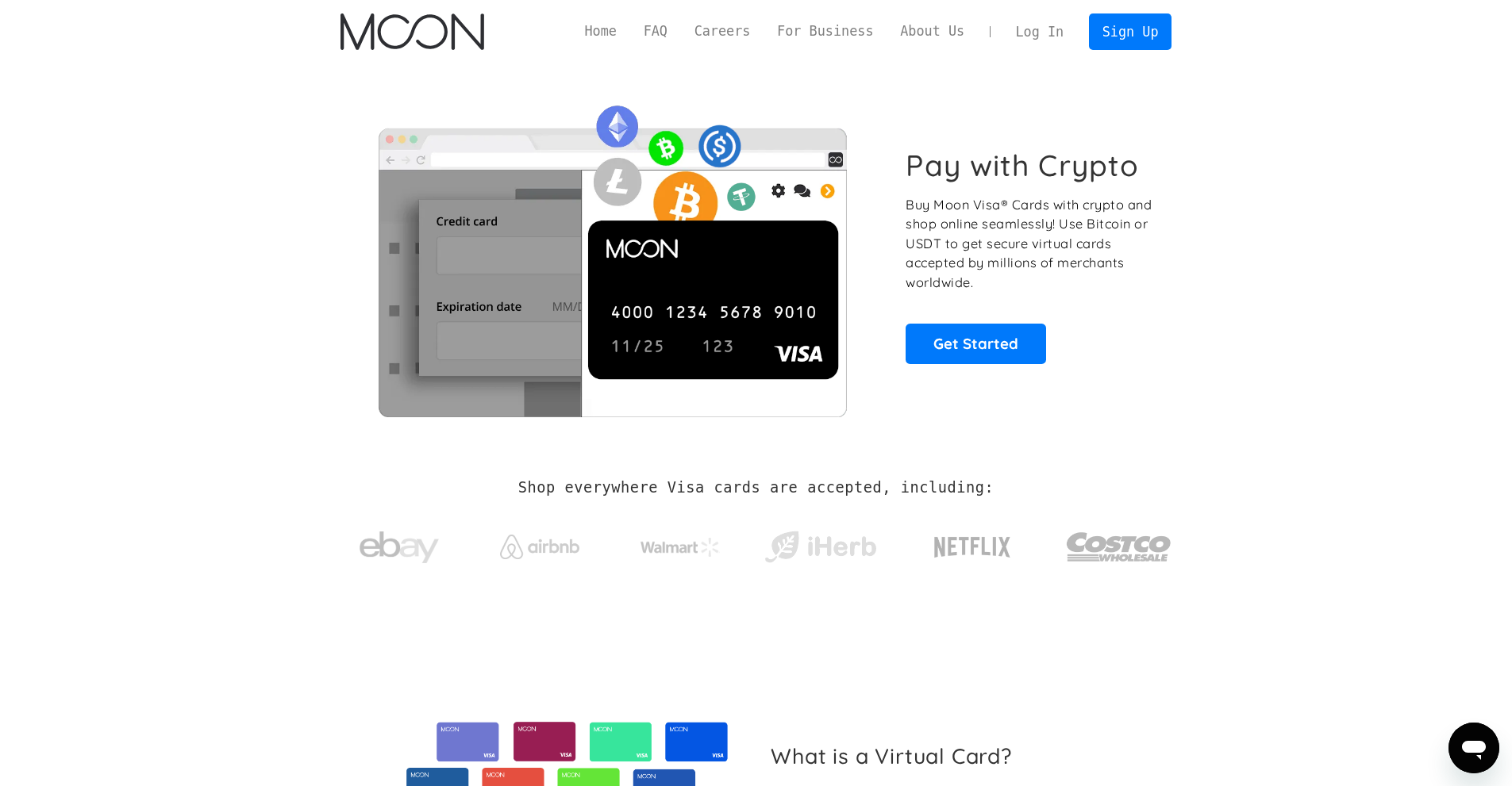
click at [1056, 30] on link "Log In" at bounding box center [1039, 31] width 74 height 35
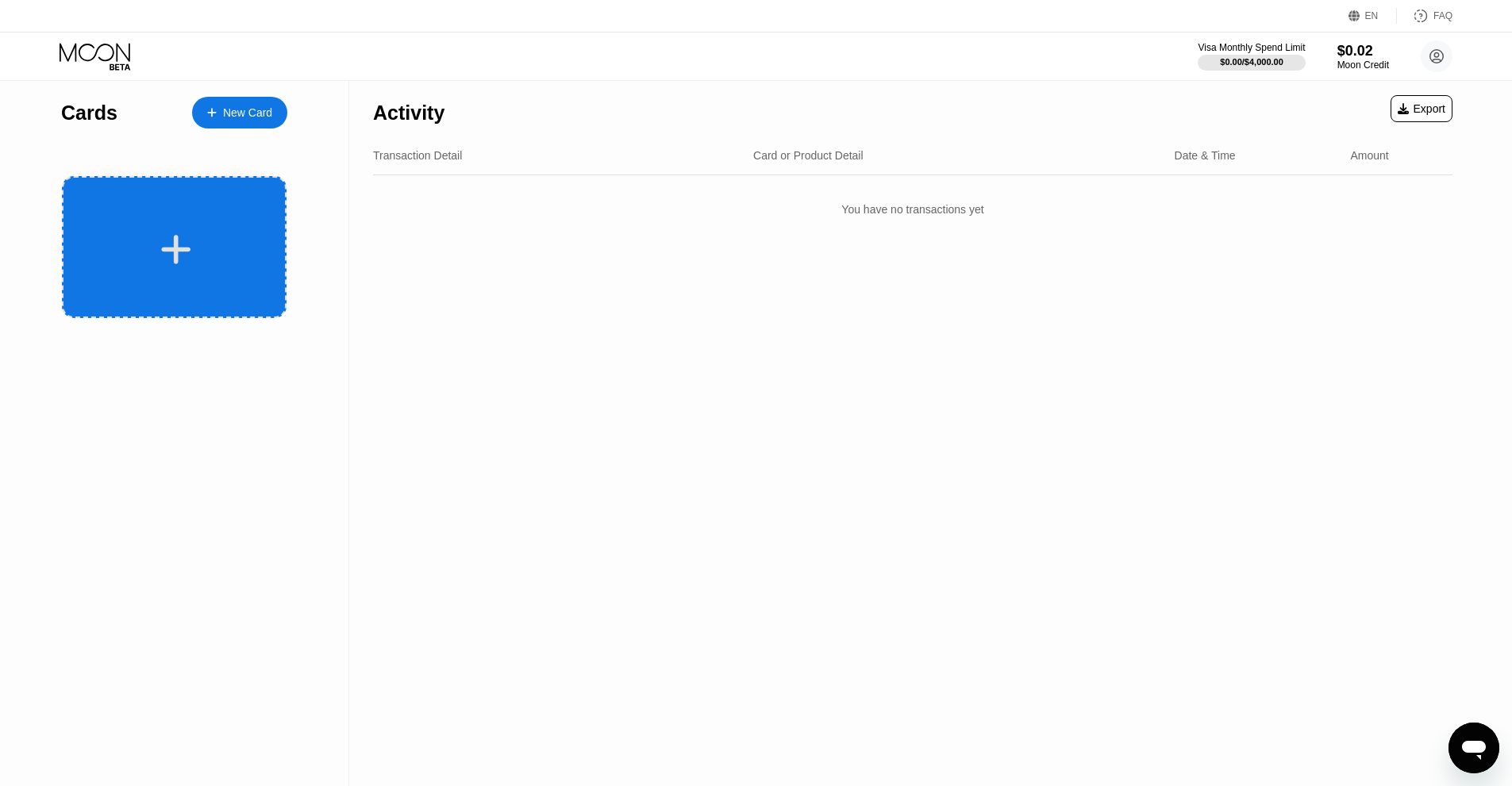
click at [208, 230] on div at bounding box center [174, 247] width 224 height 142
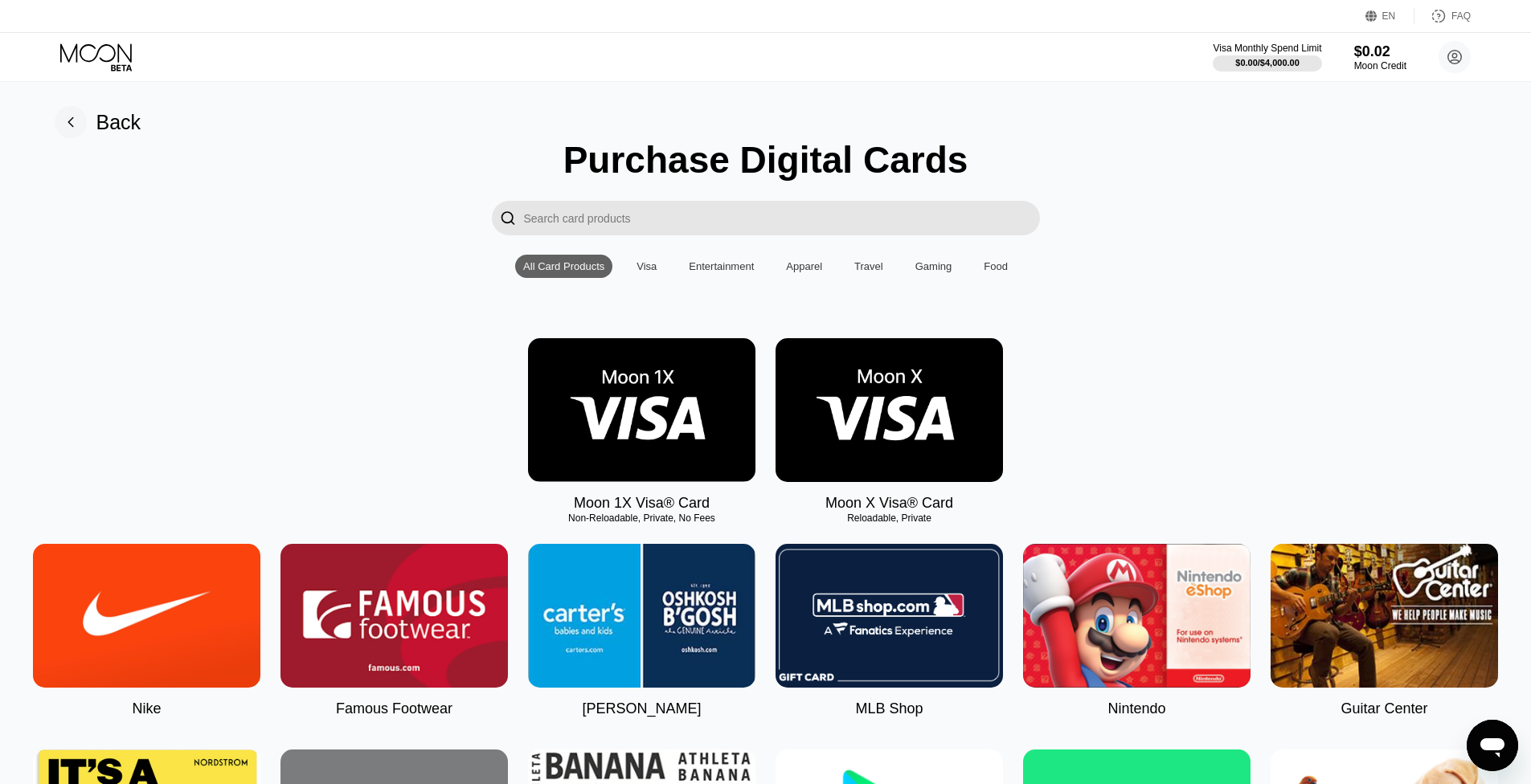
click at [892, 405] on img at bounding box center [888, 410] width 227 height 144
